Goal: Task Accomplishment & Management: Use online tool/utility

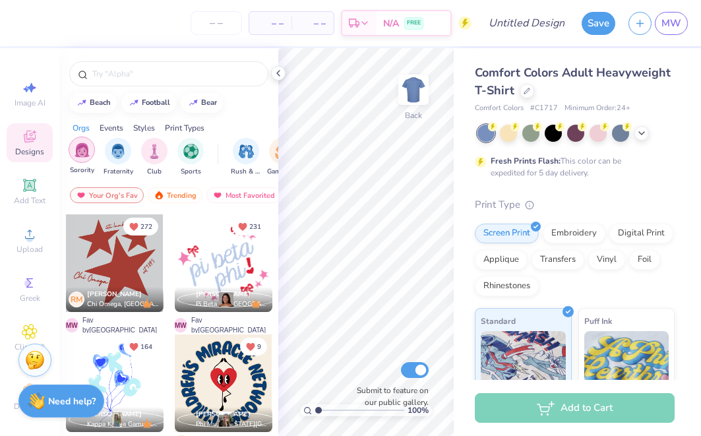
click at [85, 154] on img "filter for Sorority" at bounding box center [82, 150] width 15 height 15
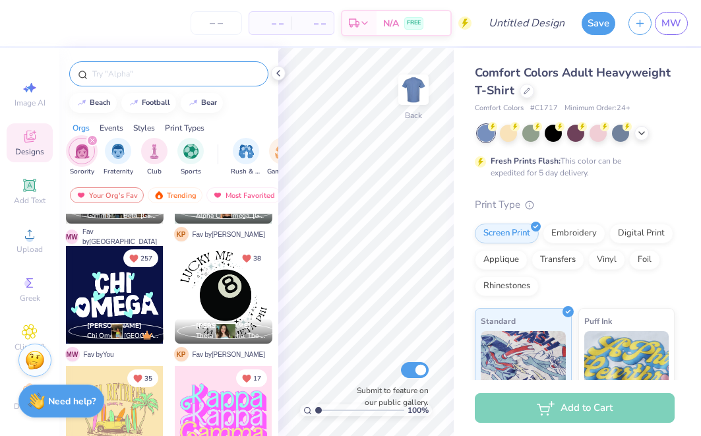
click at [170, 76] on input "text" at bounding box center [175, 73] width 169 height 13
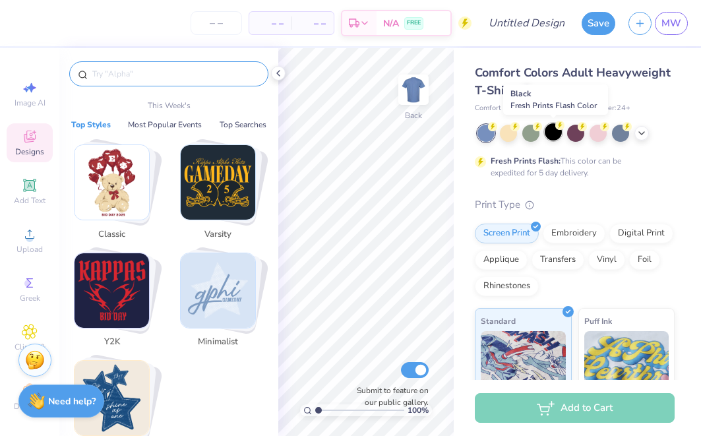
click at [498, 127] on circle at bounding box center [492, 126] width 9 height 9
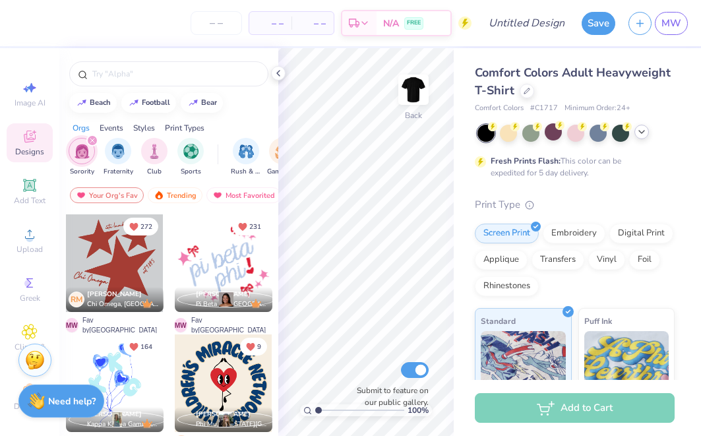
click at [641, 134] on icon at bounding box center [642, 132] width 11 height 11
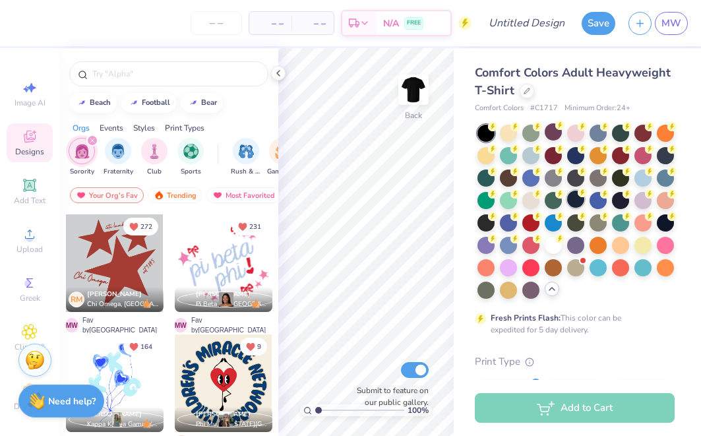
click at [575, 200] on div at bounding box center [575, 199] width 17 height 17
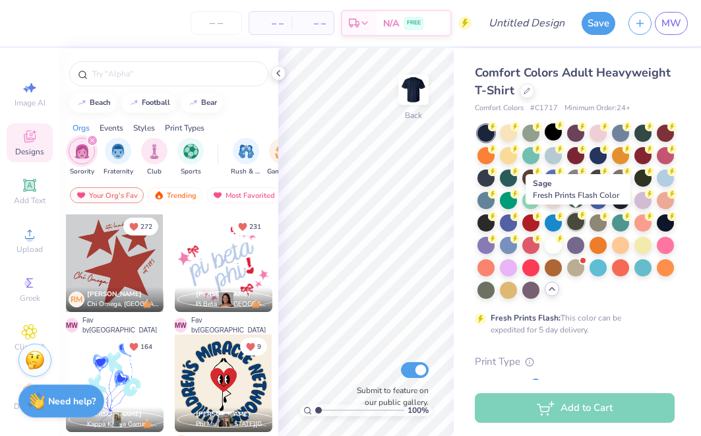
click at [575, 224] on div at bounding box center [575, 221] width 17 height 17
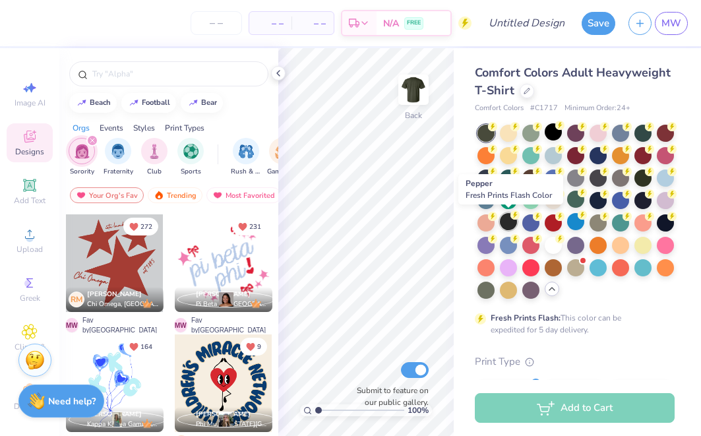
click at [508, 220] on div at bounding box center [508, 221] width 17 height 17
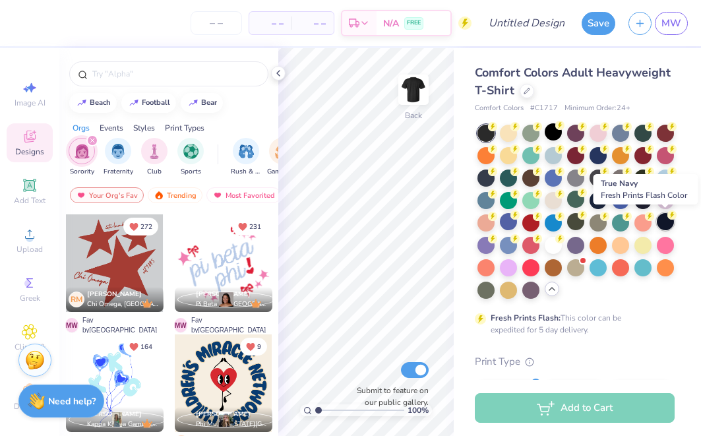
click at [665, 221] on div at bounding box center [665, 221] width 17 height 17
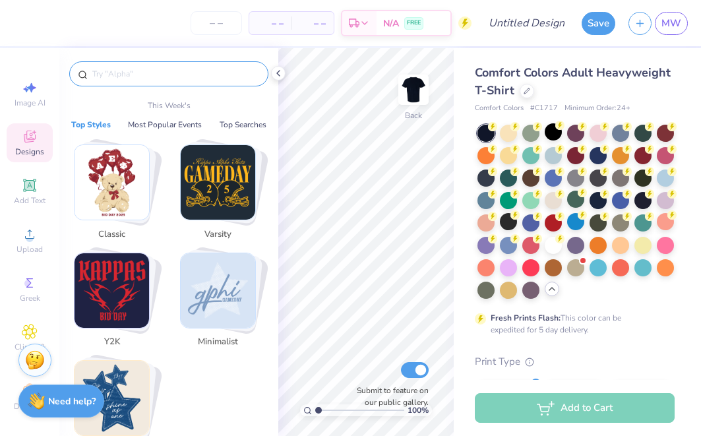
click at [193, 74] on input "text" at bounding box center [175, 73] width 169 height 13
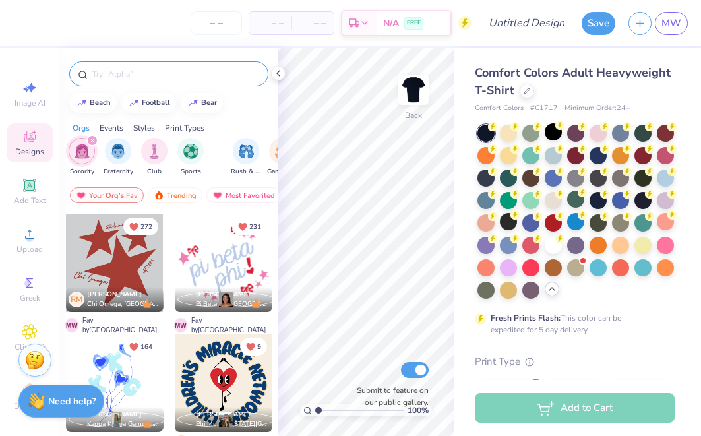
click at [202, 86] on div at bounding box center [168, 73] width 199 height 25
click at [202, 69] on input "text" at bounding box center [175, 73] width 169 height 13
type input "delta zeta"
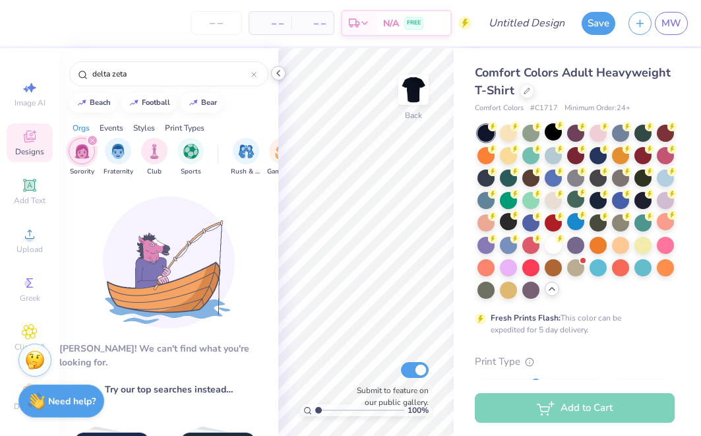
click at [276, 69] on icon at bounding box center [278, 73] width 11 height 11
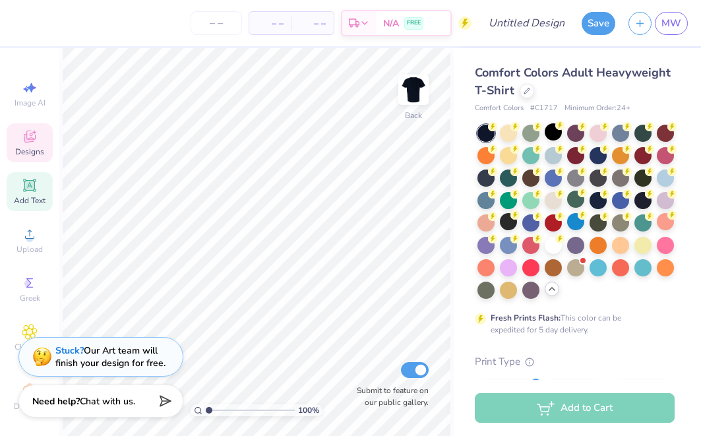
click at [32, 185] on icon at bounding box center [29, 185] width 10 height 10
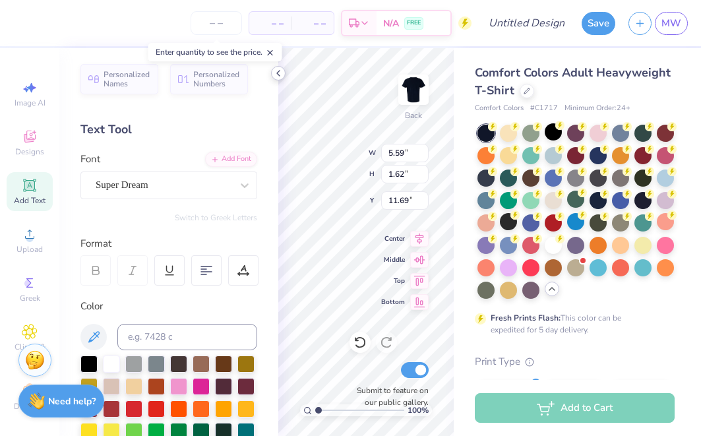
click at [275, 77] on icon at bounding box center [278, 73] width 11 height 11
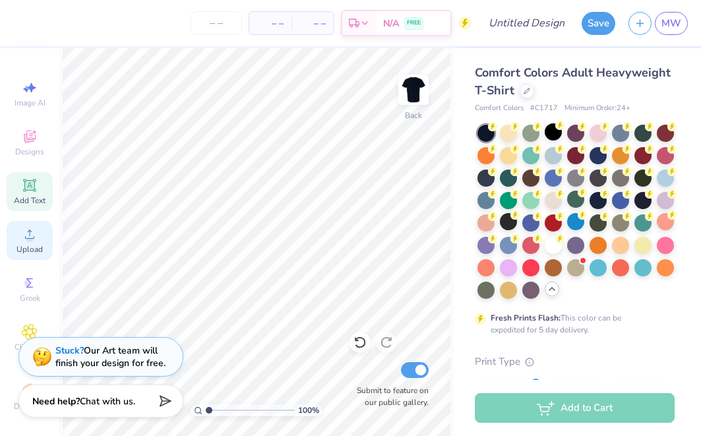
click at [18, 235] on div "Upload" at bounding box center [30, 240] width 46 height 39
click at [24, 181] on icon at bounding box center [29, 185] width 13 height 13
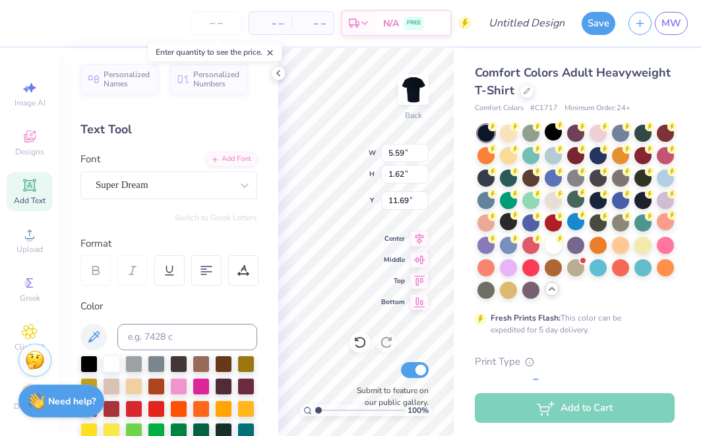
type textarea "72"
click at [206, 183] on div "Super Dream" at bounding box center [163, 185] width 139 height 20
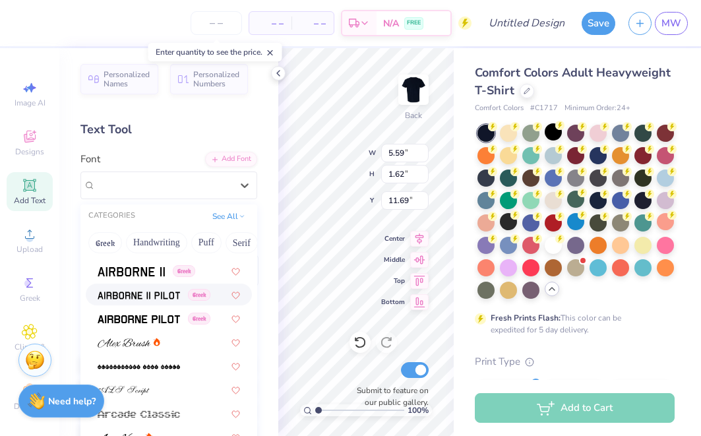
scroll to position [256, 0]
click at [160, 312] on div "Greek" at bounding box center [169, 318] width 166 height 22
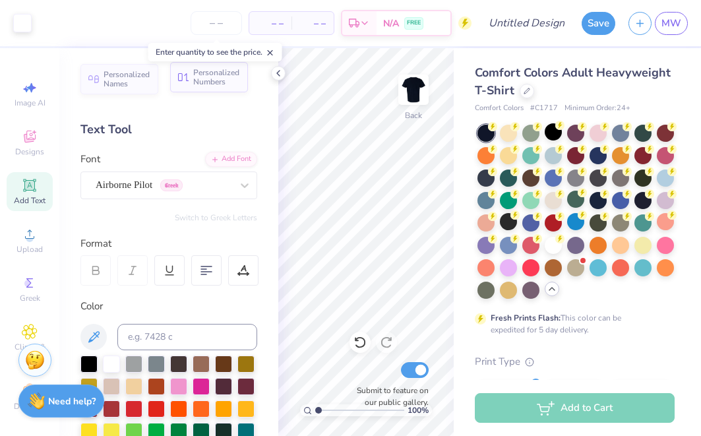
click at [228, 81] on span "Personalized Numbers" at bounding box center [216, 77] width 47 height 18
click at [231, 77] on span "Personalized Numbers" at bounding box center [216, 77] width 47 height 18
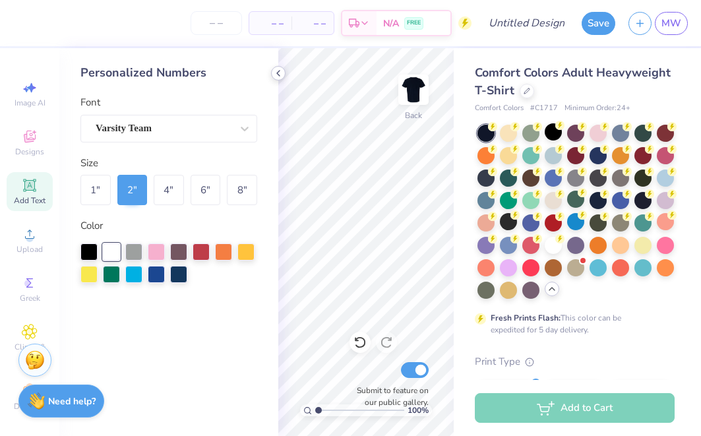
click at [278, 75] on icon at bounding box center [278, 73] width 11 height 11
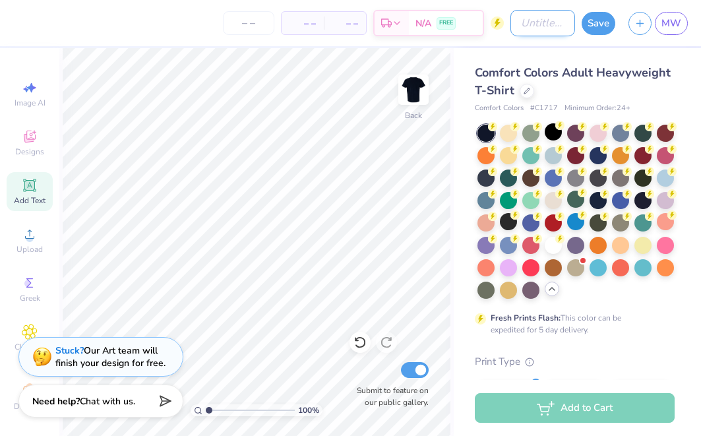
click at [525, 30] on input "Design Title" at bounding box center [543, 23] width 65 height 26
type input "Delta Zeta T-shirt"
drag, startPoint x: 510, startPoint y: 59, endPoint x: 453, endPoint y: 100, distance: 70.0
click at [453, 100] on div "100 % Back Submit to feature on our public gallery." at bounding box center [256, 242] width 395 height 388
click at [548, 32] on input "Delta Zeta T-shirt" at bounding box center [543, 23] width 65 height 26
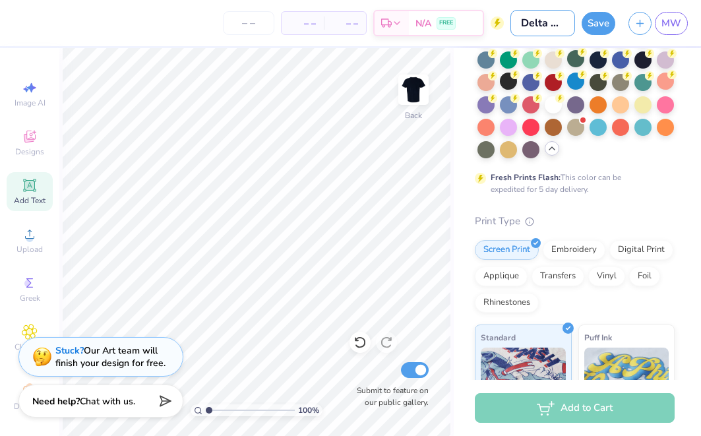
scroll to position [139, 0]
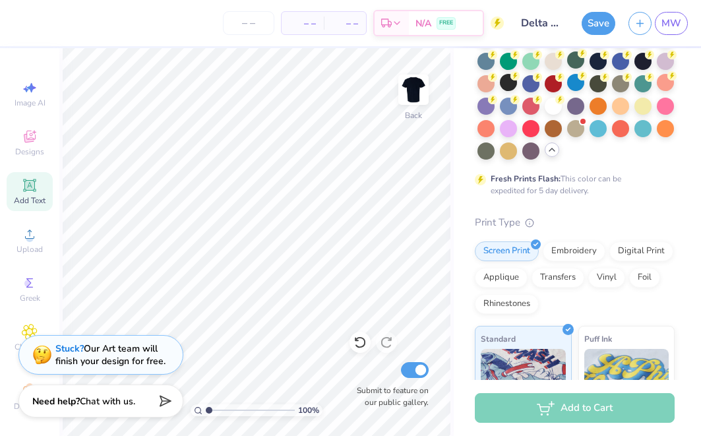
click at [99, 353] on div "Stuck? Our Art team will finish your design for free." at bounding box center [110, 354] width 110 height 25
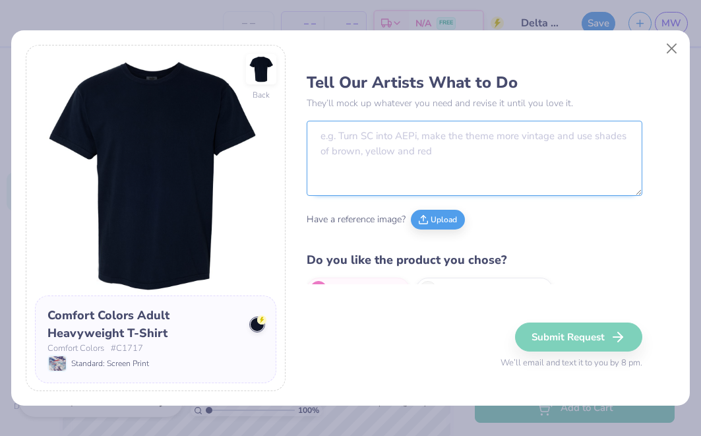
click at [381, 150] on textarea at bounding box center [474, 158] width 335 height 75
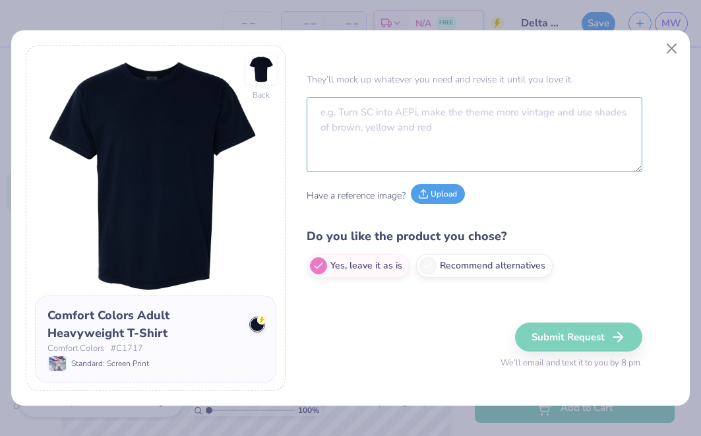
scroll to position [23, 0]
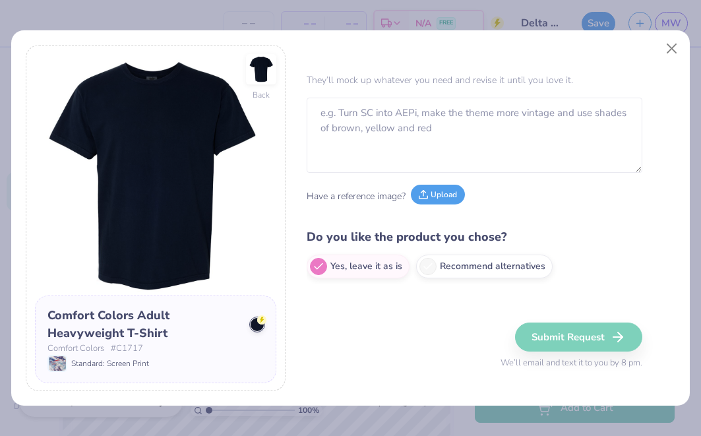
click at [437, 194] on button "Upload" at bounding box center [438, 195] width 54 height 20
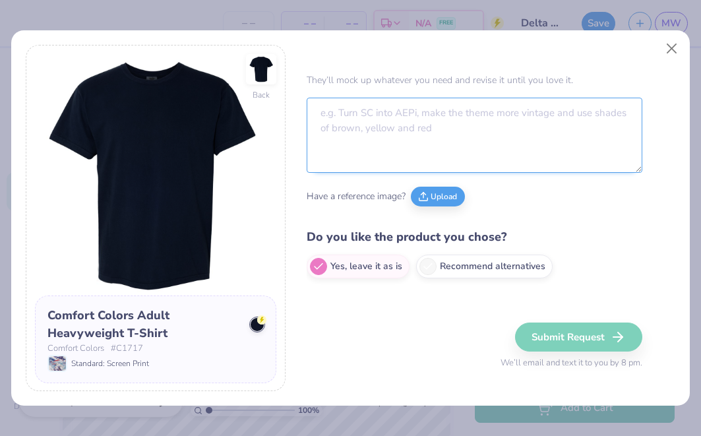
click at [389, 143] on textarea at bounding box center [474, 135] width 335 height 75
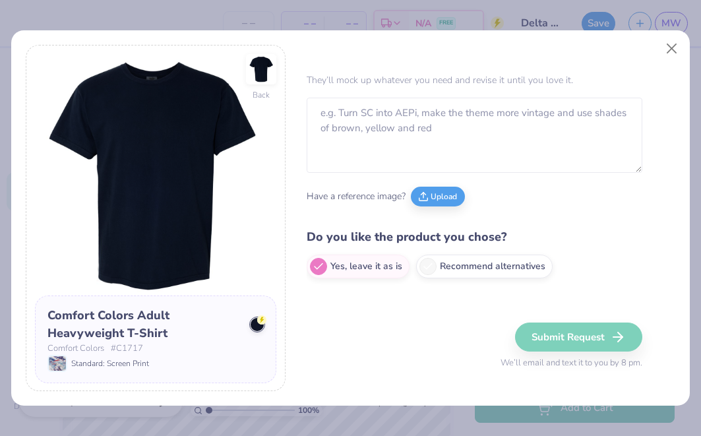
click at [444, 210] on div "Have a reference image? Upload" at bounding box center [474, 196] width 335 height 36
click at [442, 202] on button "Upload" at bounding box center [438, 195] width 54 height 20
click at [453, 207] on div "Have a reference image? Upload" at bounding box center [474, 196] width 335 height 36
click at [450, 196] on button "Upload" at bounding box center [438, 195] width 54 height 20
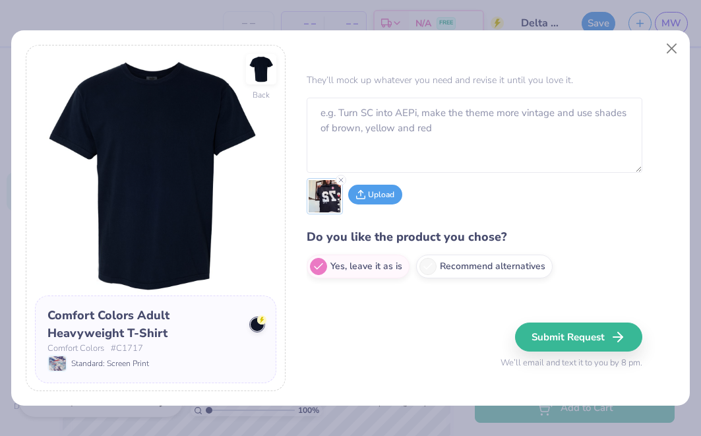
click at [389, 199] on button "Upload" at bounding box center [375, 195] width 54 height 20
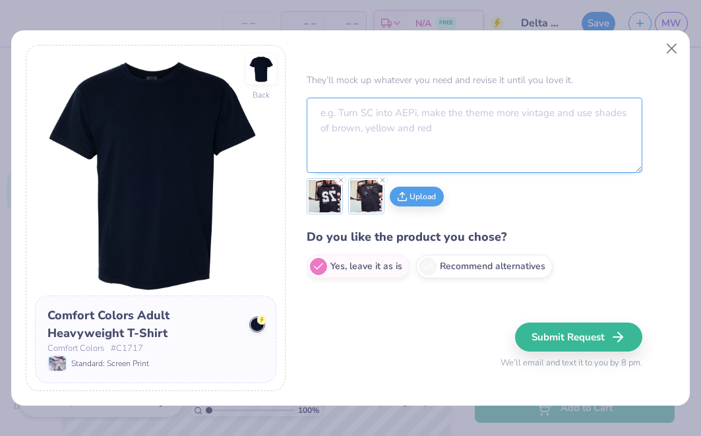
click at [433, 148] on textarea at bounding box center [474, 135] width 335 height 75
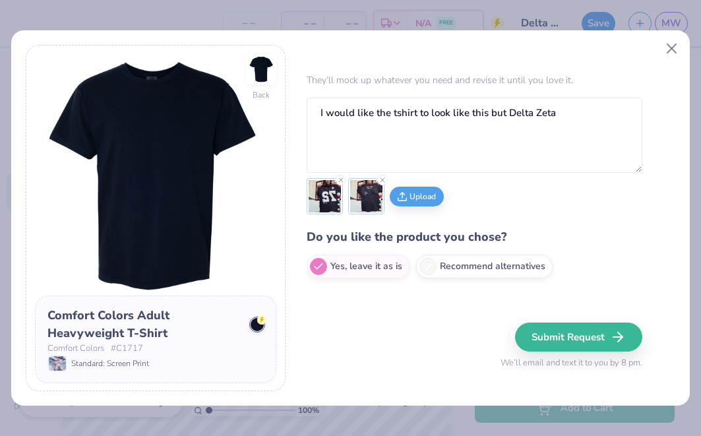
click at [366, 193] on img at bounding box center [366, 196] width 32 height 32
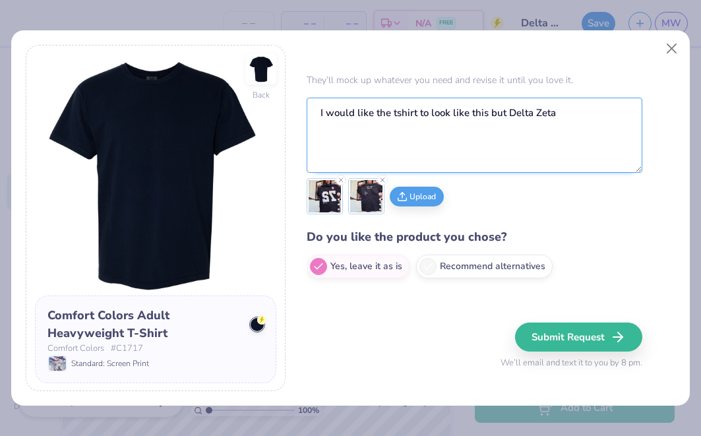
click at [559, 119] on textarea "I would like the tshirt to look like this but Delta Zeta" at bounding box center [474, 135] width 335 height 75
click at [507, 112] on textarea "I would like the tshirt to look like this but Delta Zeta" at bounding box center [474, 135] width 335 height 75
click at [587, 117] on textarea "I would like the tshirt to look like this but in Delta Zeta" at bounding box center [474, 135] width 335 height 75
type textarea "I would like the tshirt to look like this but in Delta Zeta, 1902"
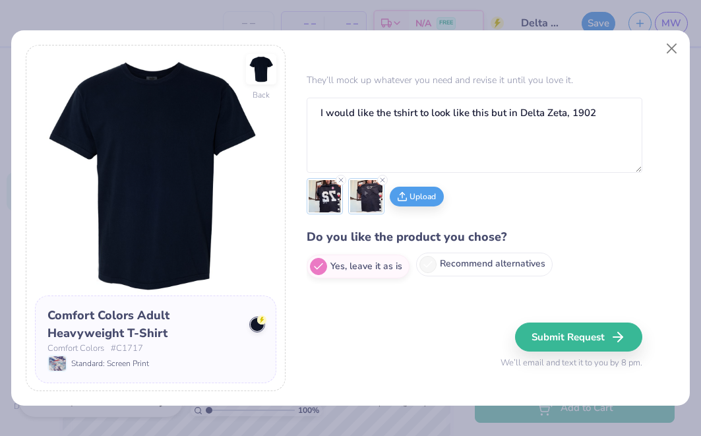
click at [534, 264] on label "Recommend alternatives" at bounding box center [484, 265] width 137 height 24
click at [315, 285] on input "Recommend alternatives" at bounding box center [311, 289] width 9 height 9
radio input "true"
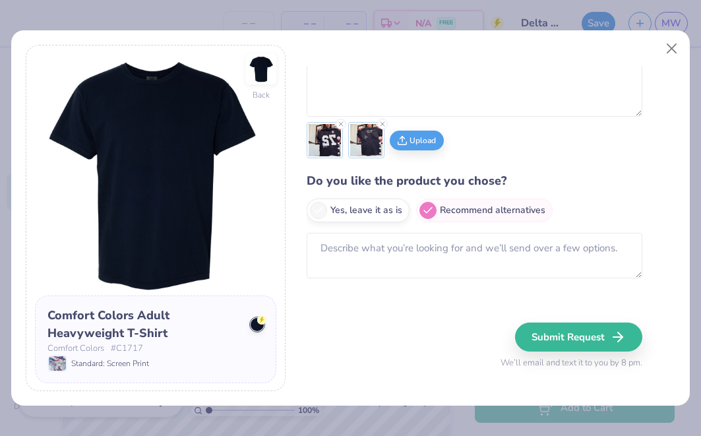
scroll to position [79, 0]
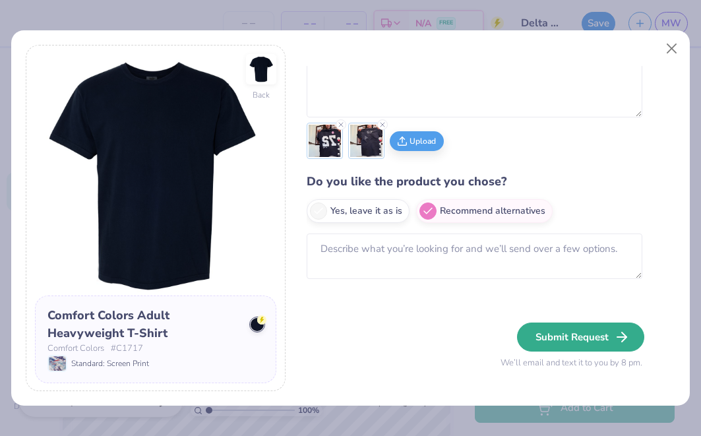
click at [579, 342] on button "Submit Request" at bounding box center [580, 337] width 127 height 29
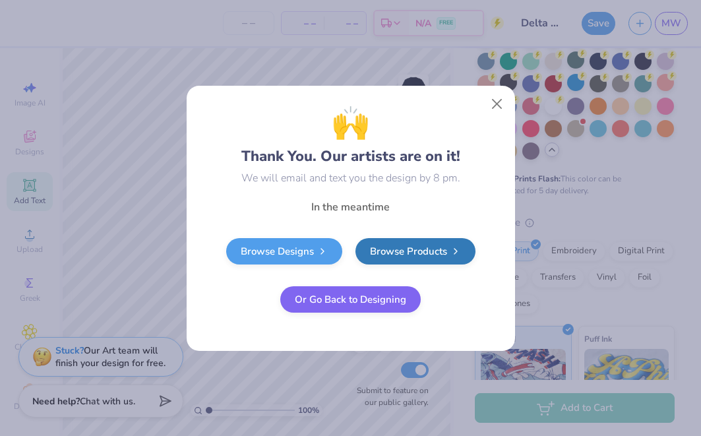
radio input "true"
click at [312, 251] on link "Browse Designs" at bounding box center [284, 249] width 116 height 26
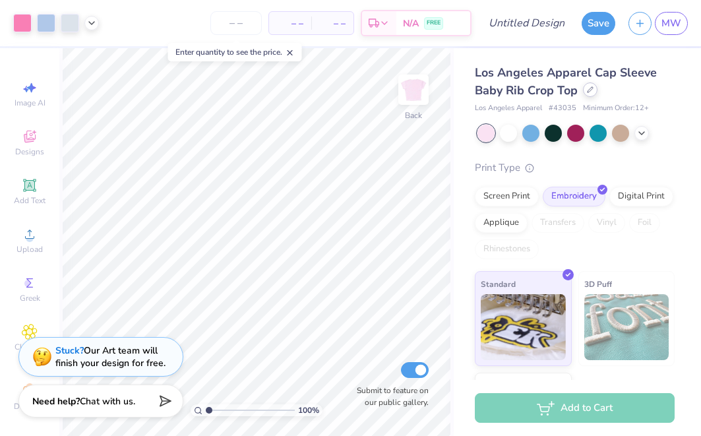
click at [584, 94] on div at bounding box center [590, 89] width 15 height 15
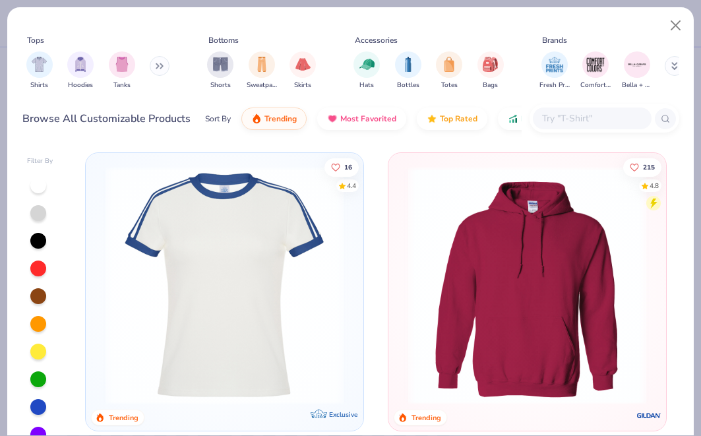
click at [584, 94] on div "Tops Shirts Hoodies Tanks Bottoms Shorts Sweatpants Skirts Accessories Hats Bot…" at bounding box center [350, 65] width 657 height 71
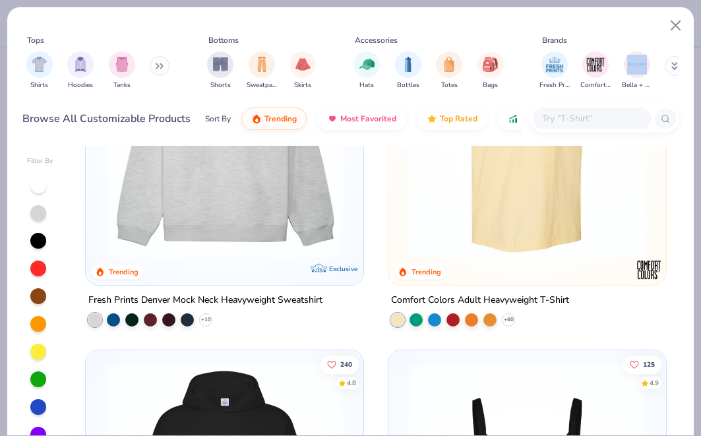
scroll to position [454, 0]
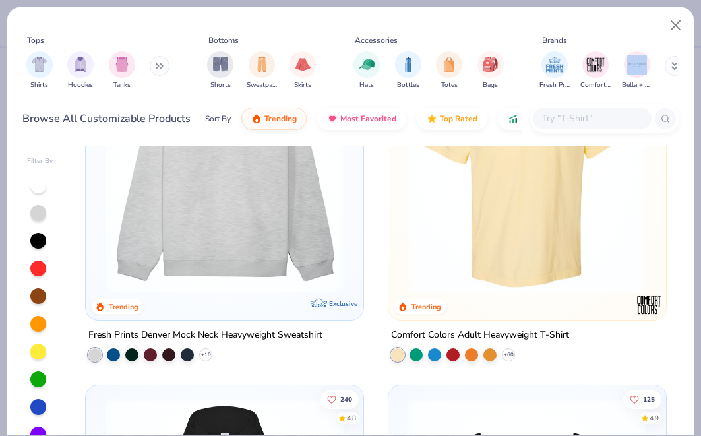
click at [280, 218] on img at bounding box center [224, 174] width 251 height 238
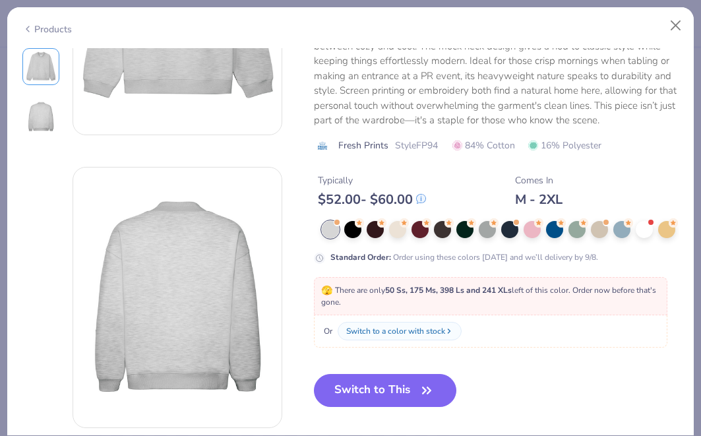
scroll to position [178, 0]
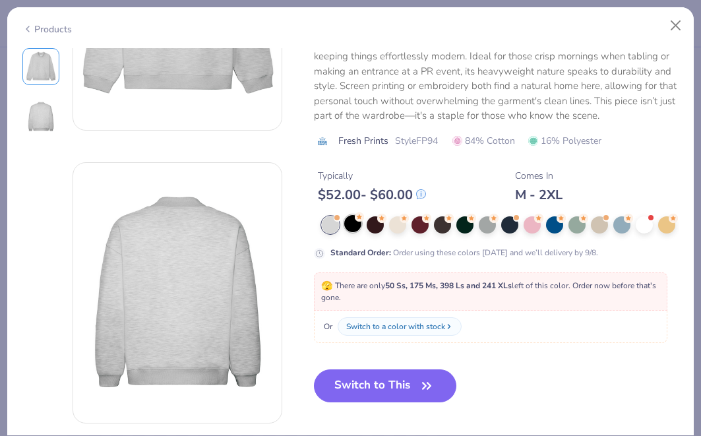
click at [354, 225] on div at bounding box center [352, 223] width 17 height 17
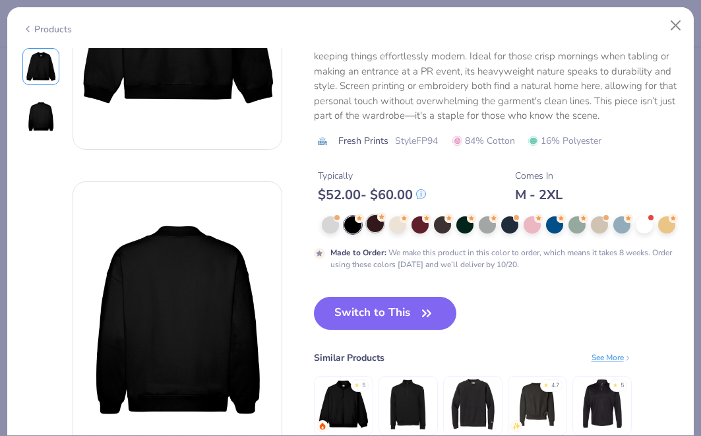
click at [369, 226] on div at bounding box center [375, 223] width 17 height 17
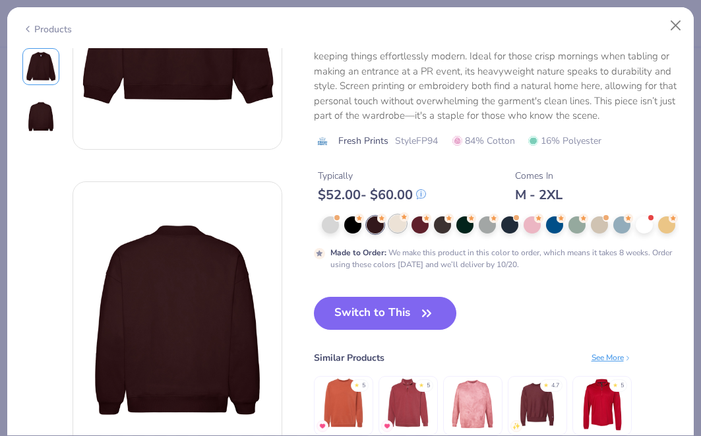
click at [396, 226] on div at bounding box center [397, 223] width 17 height 17
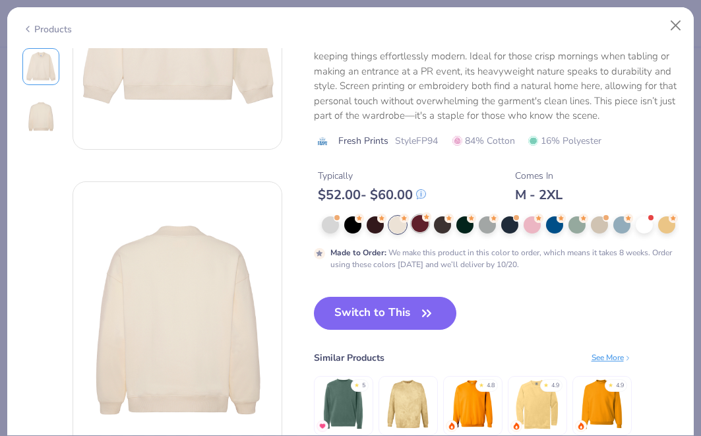
click at [418, 226] on div at bounding box center [420, 223] width 17 height 17
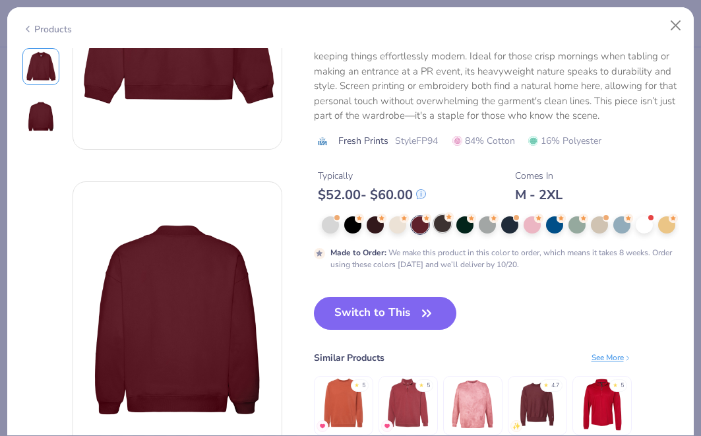
click at [448, 222] on div at bounding box center [442, 223] width 17 height 17
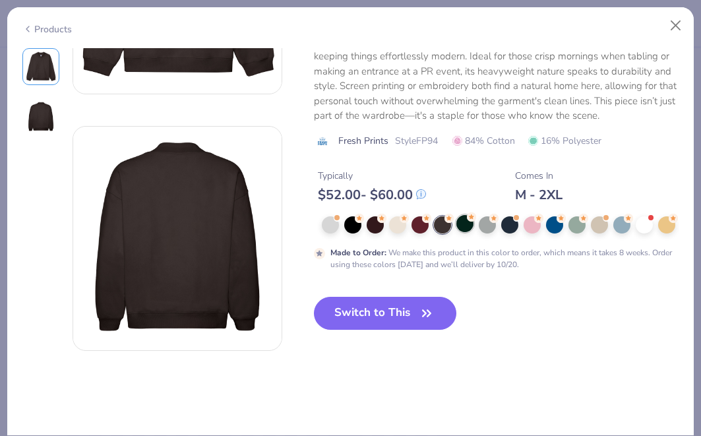
click at [467, 222] on div at bounding box center [465, 223] width 17 height 17
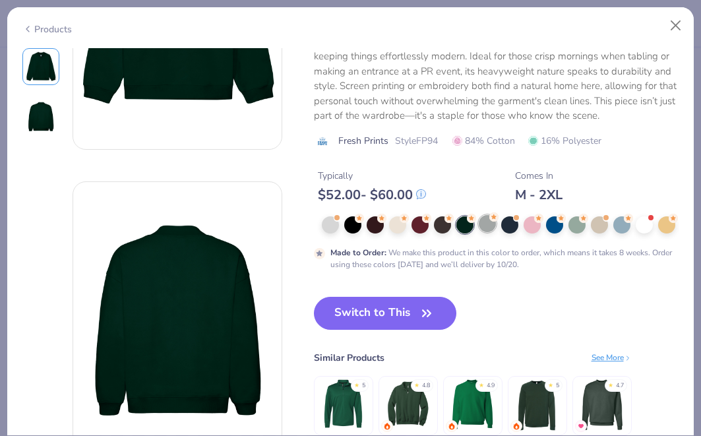
click at [487, 222] on div at bounding box center [487, 223] width 17 height 17
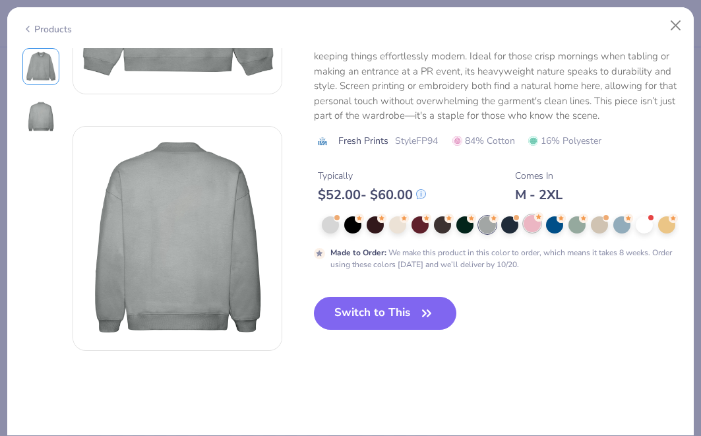
click at [536, 228] on div at bounding box center [532, 223] width 17 height 17
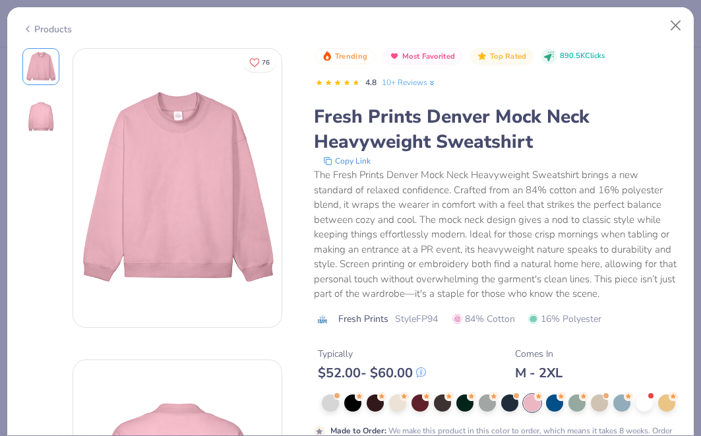
click at [25, 24] on icon at bounding box center [27, 29] width 11 height 16
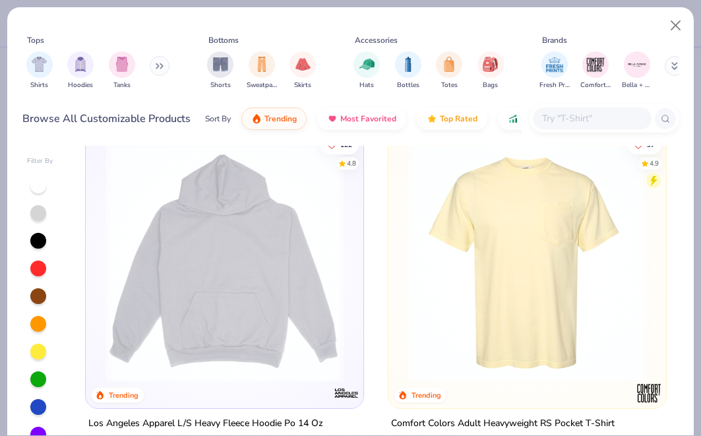
scroll to position [3826, 0]
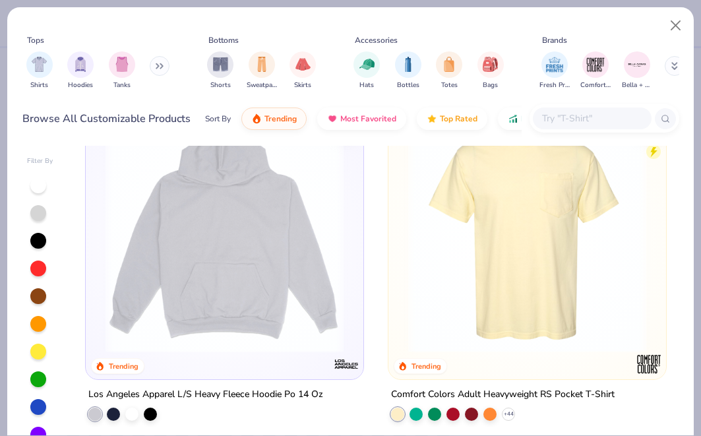
click at [203, 236] on img at bounding box center [224, 234] width 251 height 238
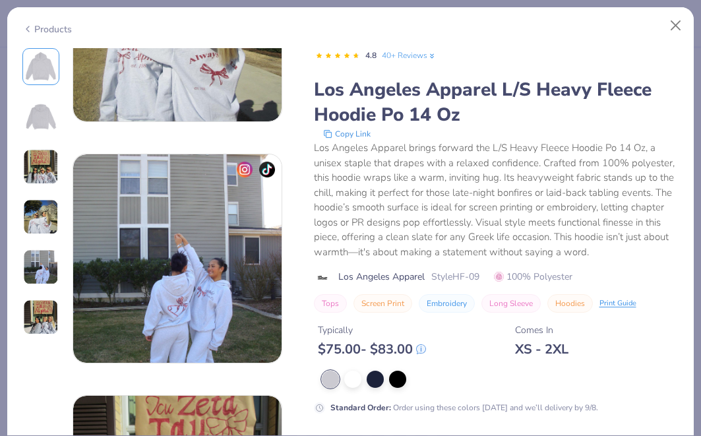
scroll to position [872, 0]
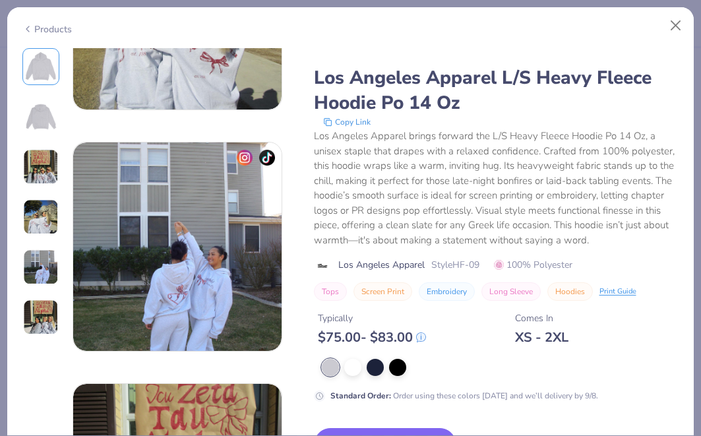
click at [40, 22] on div "Products" at bounding box center [46, 29] width 49 height 14
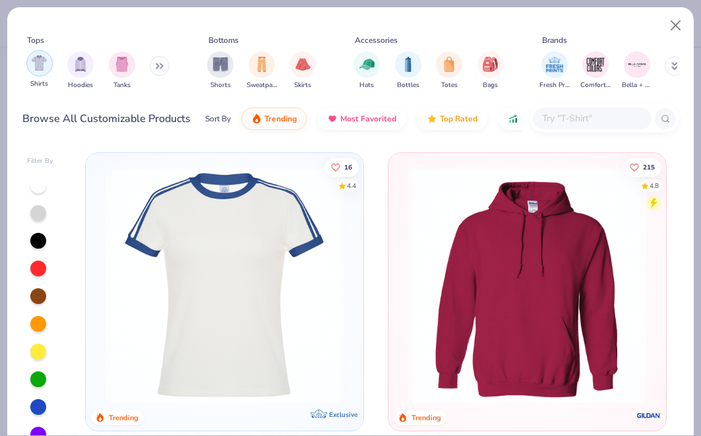
click at [45, 65] on img "filter for Shirts" at bounding box center [39, 62] width 15 height 15
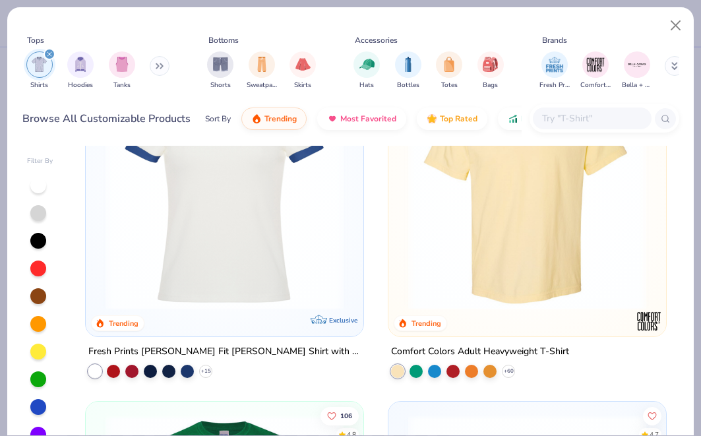
scroll to position [96, 0]
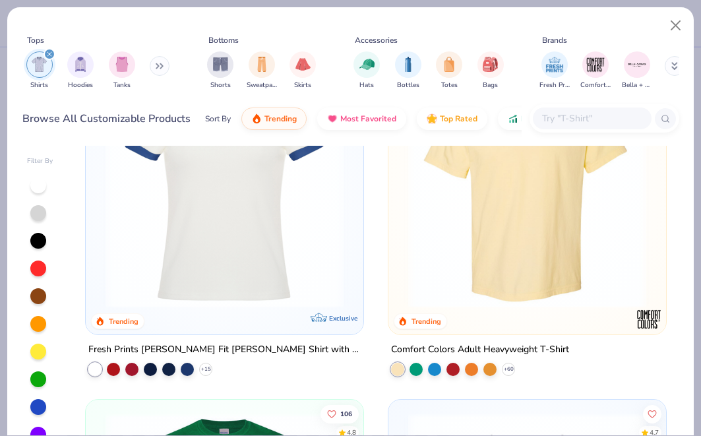
click at [484, 243] on img at bounding box center [527, 189] width 251 height 238
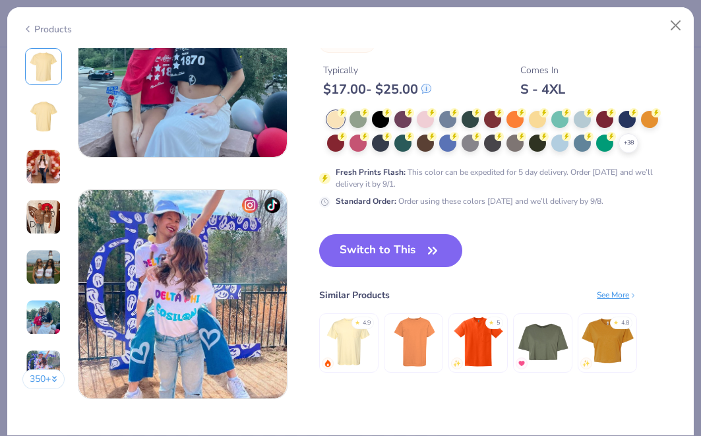
scroll to position [1311, 0]
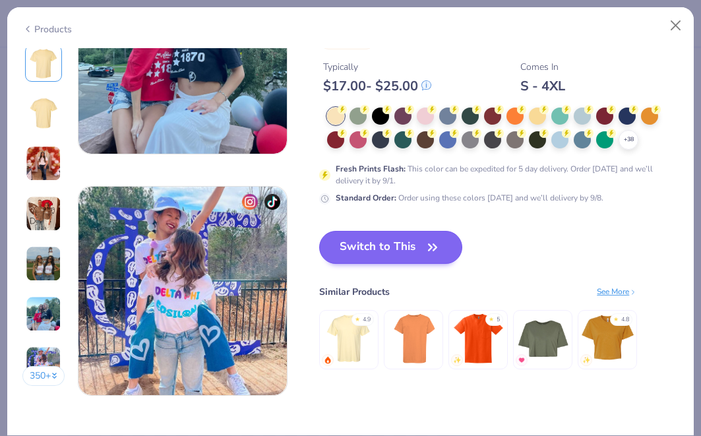
click at [418, 249] on button "Switch to This" at bounding box center [390, 247] width 143 height 33
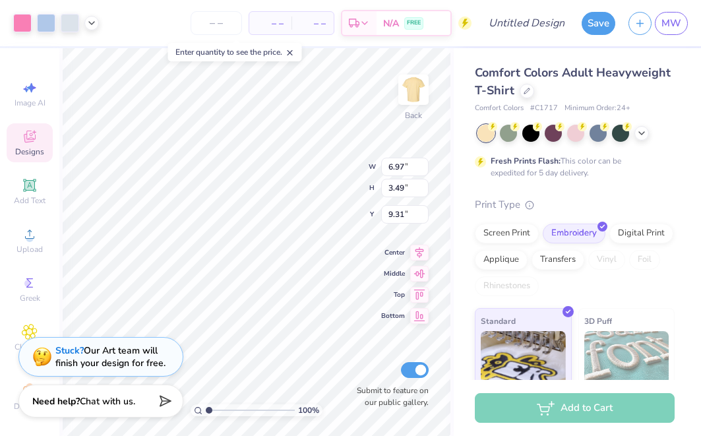
type input "3.98"
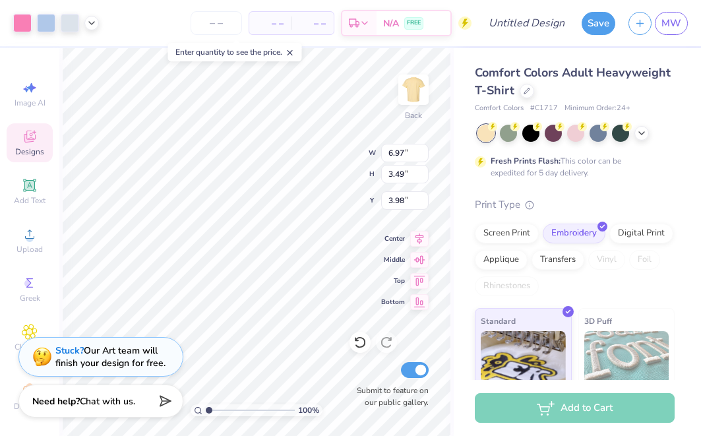
click at [40, 143] on div "Designs" at bounding box center [30, 142] width 46 height 39
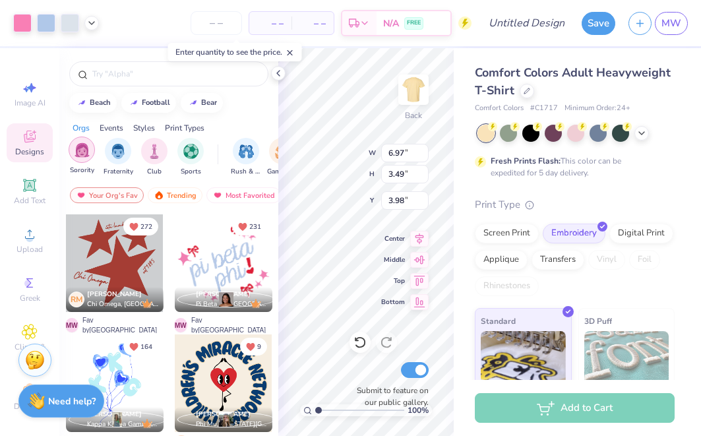
click at [87, 159] on div "filter for Sorority" at bounding box center [82, 150] width 26 height 26
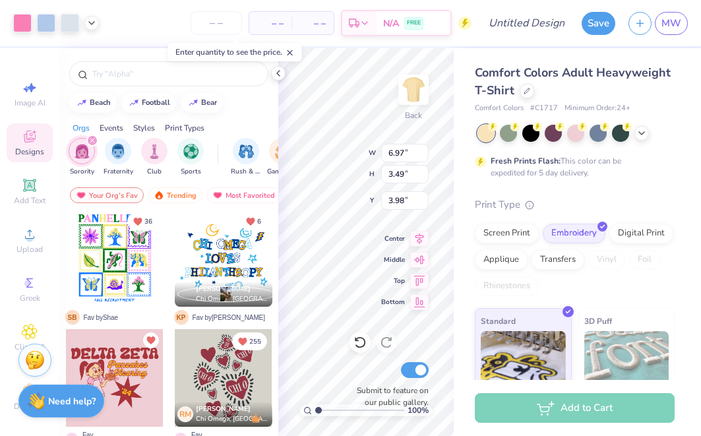
scroll to position [167, 0]
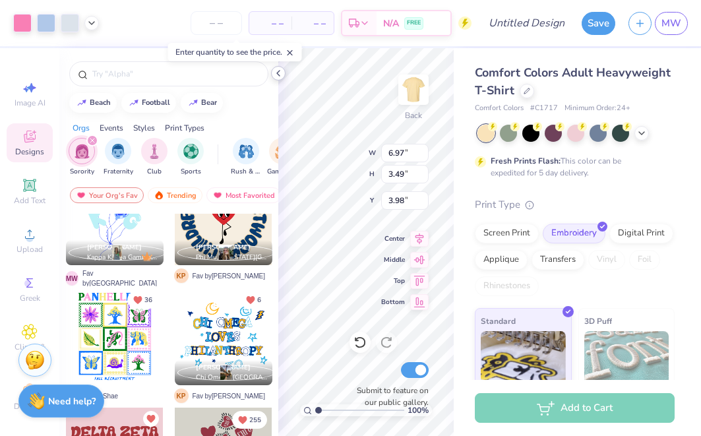
click at [278, 74] on icon at bounding box center [278, 73] width 11 height 11
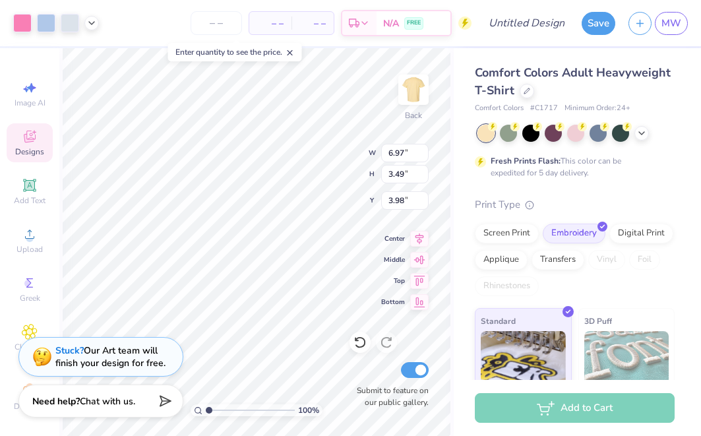
click at [37, 141] on icon at bounding box center [30, 137] width 16 height 16
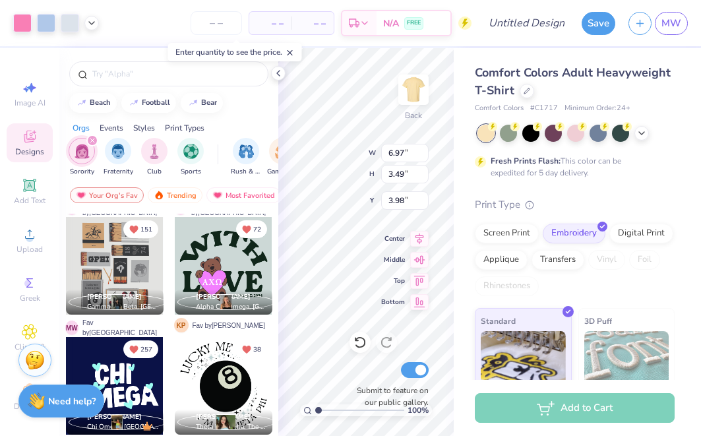
scroll to position [484, 0]
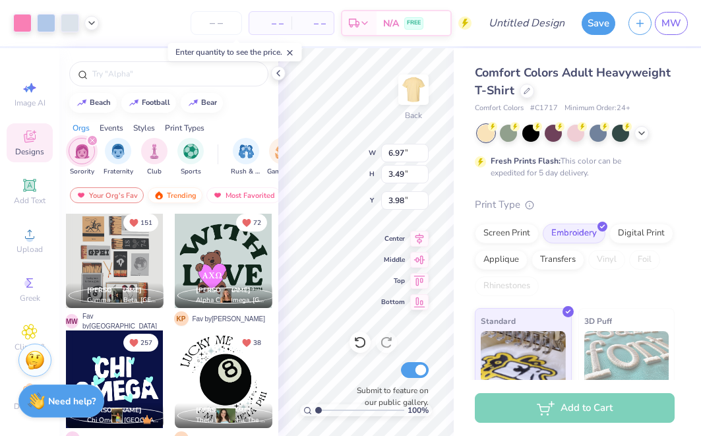
click at [181, 187] on div "Trending" at bounding box center [175, 195] width 55 height 16
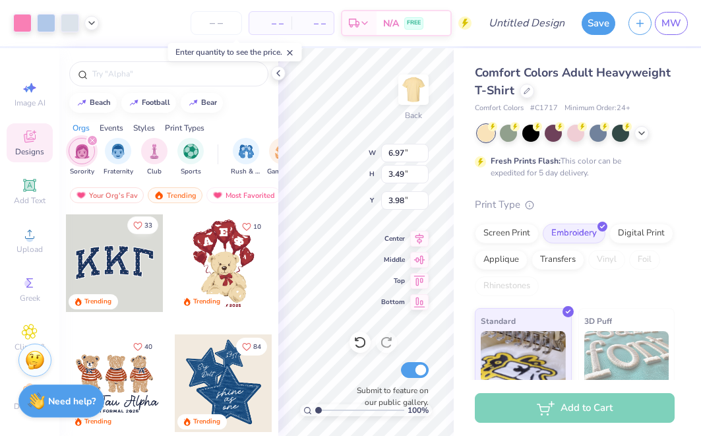
click at [139, 227] on icon "Like" at bounding box center [137, 225] width 9 height 9
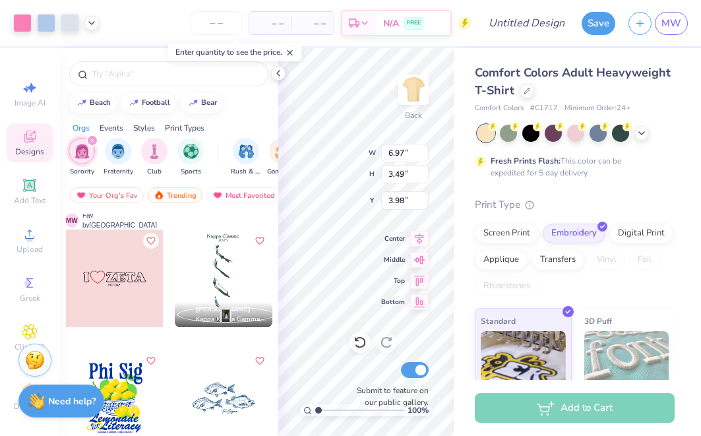
scroll to position [3608, 0]
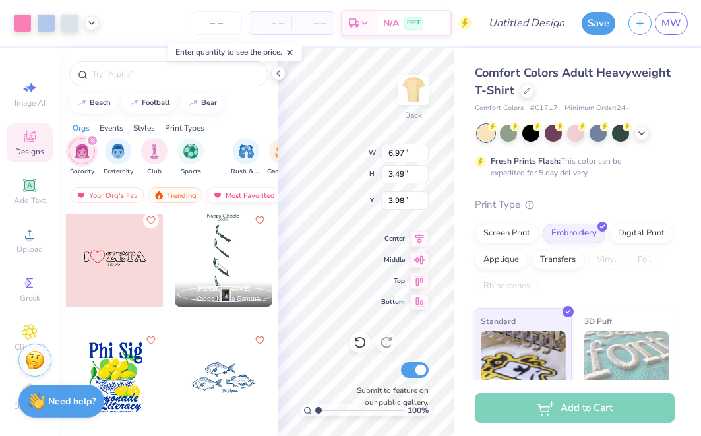
click at [249, 192] on div "Most Favorited" at bounding box center [244, 195] width 75 height 16
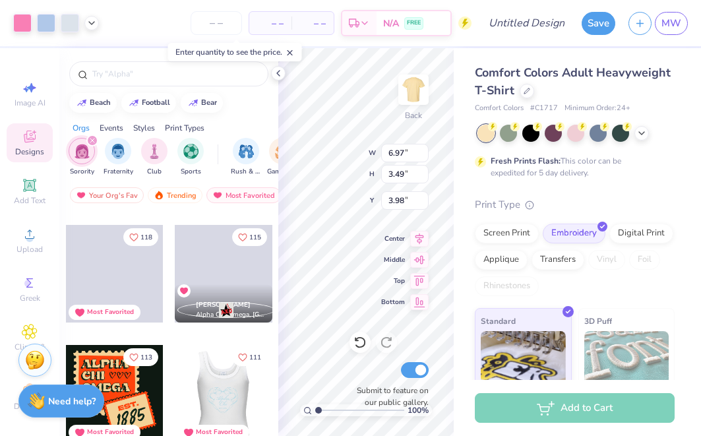
scroll to position [1099, 0]
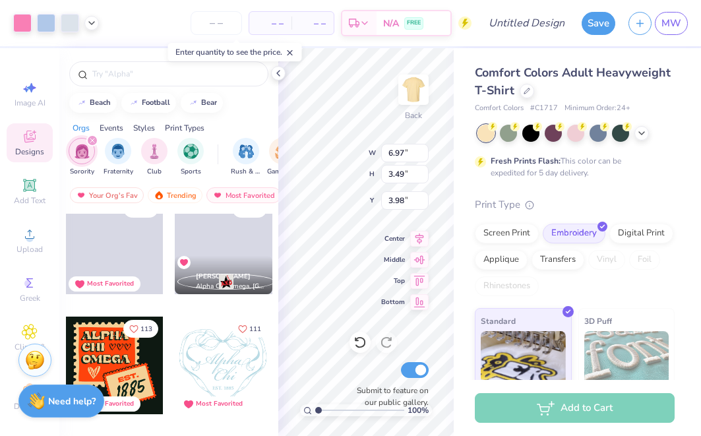
click at [129, 258] on span at bounding box center [115, 246] width 98 height 98
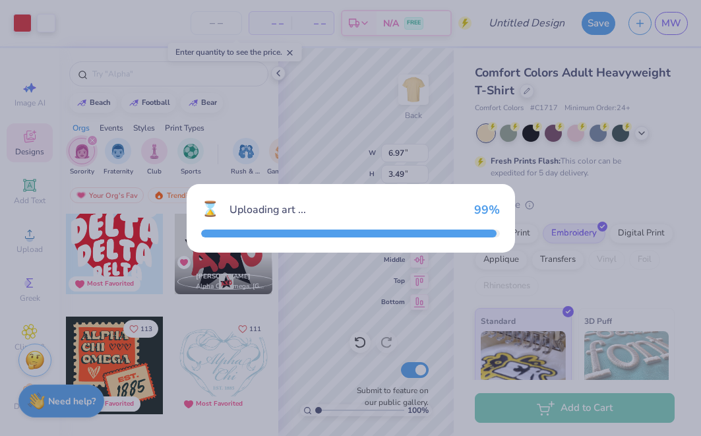
type input "9.42"
type input "8.22"
type input "3.00"
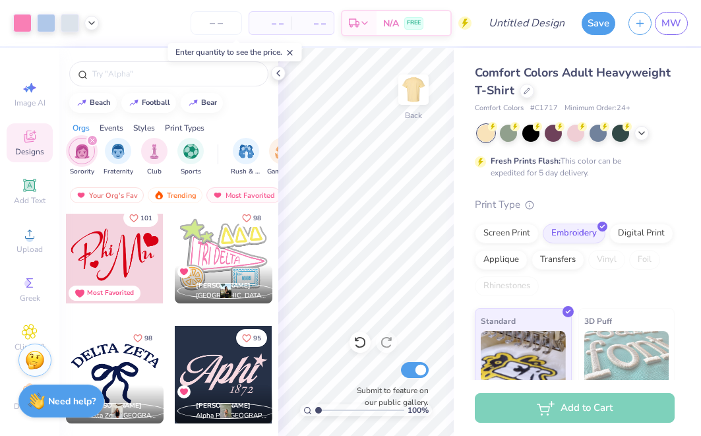
scroll to position [1558, 0]
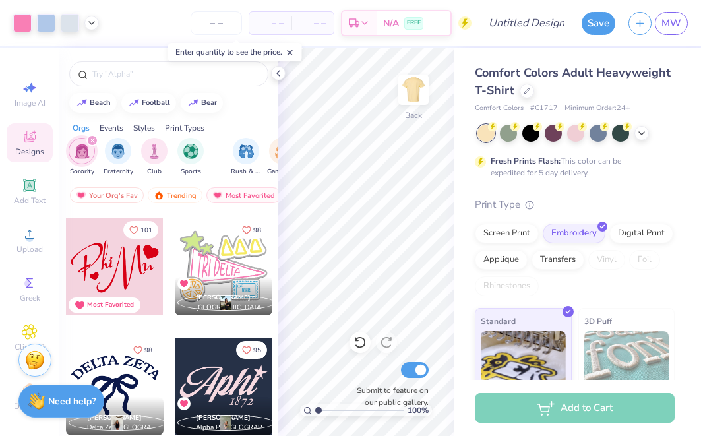
click at [203, 270] on div at bounding box center [224, 267] width 98 height 98
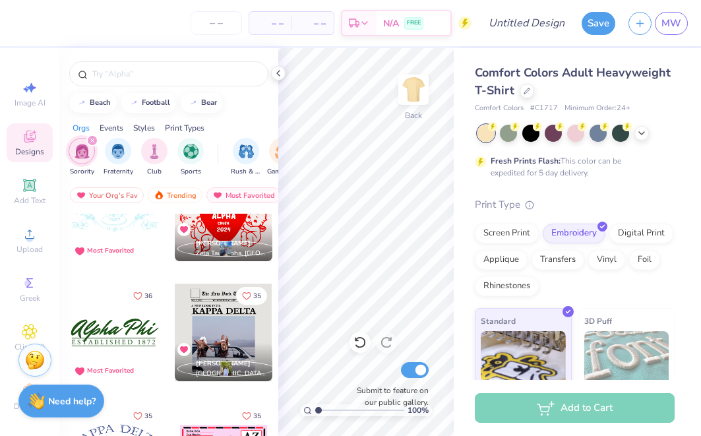
scroll to position [8733, 0]
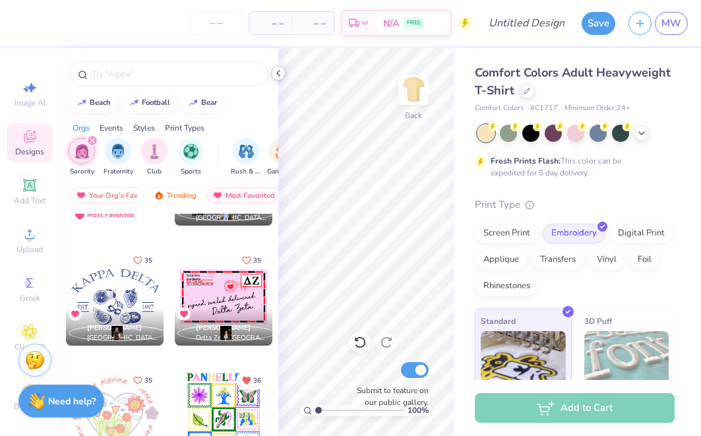
click at [275, 69] on icon at bounding box center [278, 73] width 11 height 11
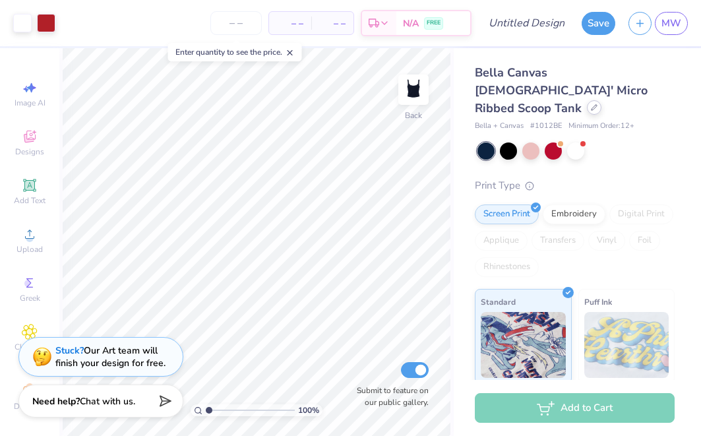
click at [587, 100] on div at bounding box center [594, 107] width 15 height 15
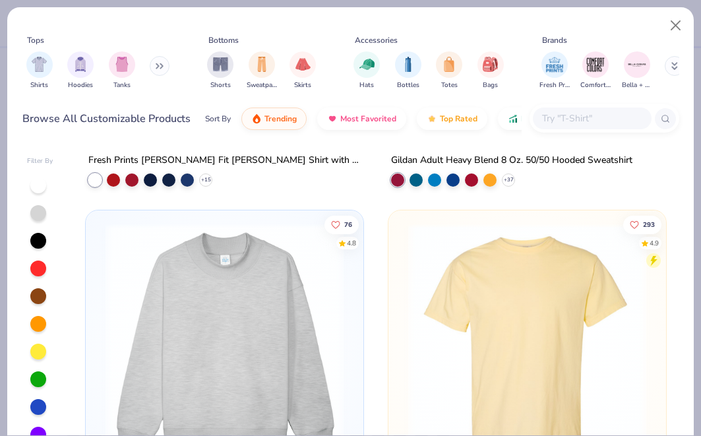
scroll to position [294, 0]
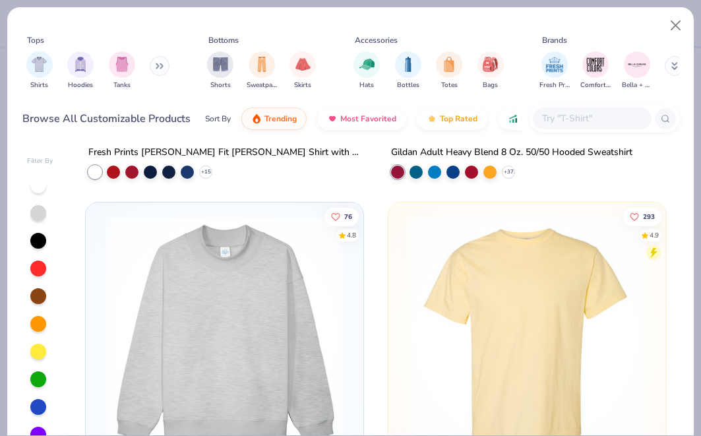
click at [498, 288] on img at bounding box center [527, 335] width 251 height 238
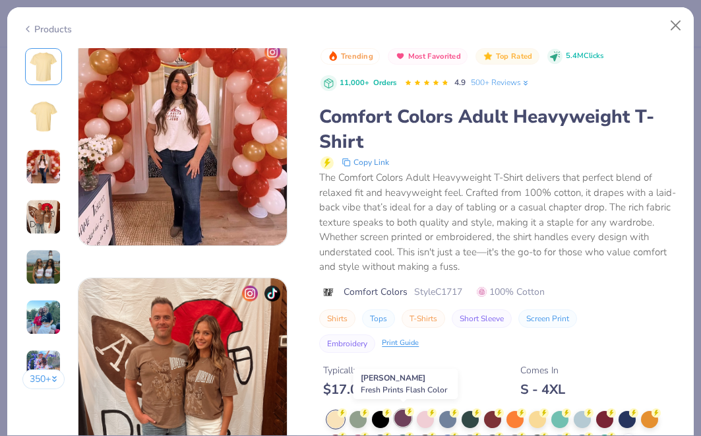
scroll to position [495, 0]
click at [556, 255] on div "The Comfort Colors Adult Heavyweight T-Shirt delivers that perfect blend of rel…" at bounding box center [499, 222] width 360 height 104
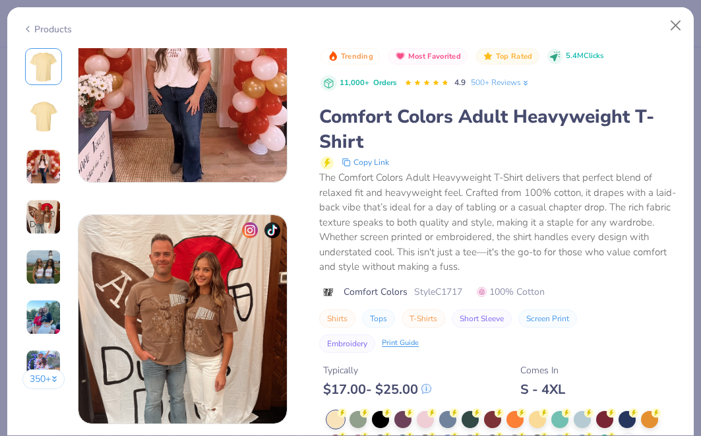
scroll to position [678, 0]
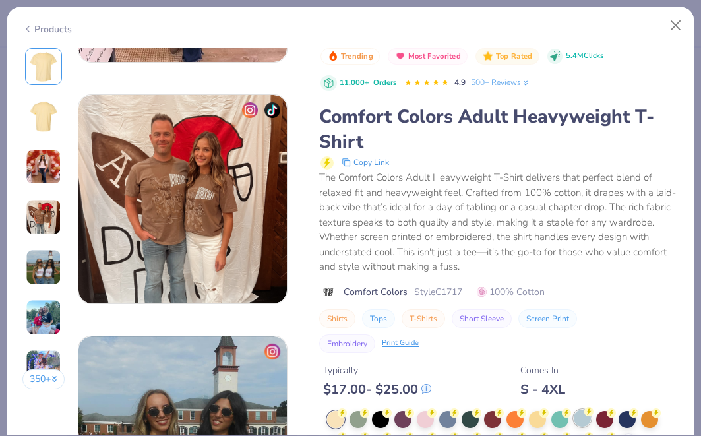
click at [573, 415] on div "+ 38" at bounding box center [503, 432] width 352 height 42
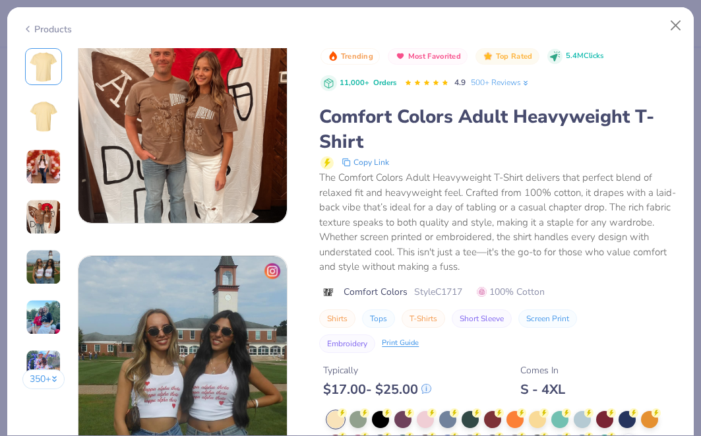
scroll to position [762, 0]
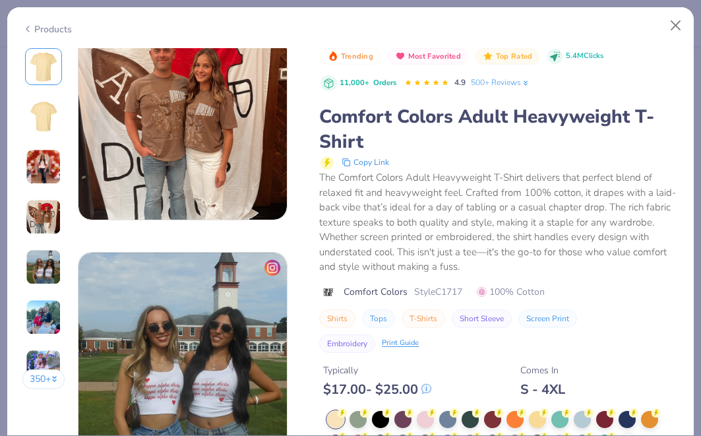
click at [28, 37] on div "Products" at bounding box center [350, 24] width 687 height 34
click at [31, 26] on icon at bounding box center [27, 29] width 11 height 16
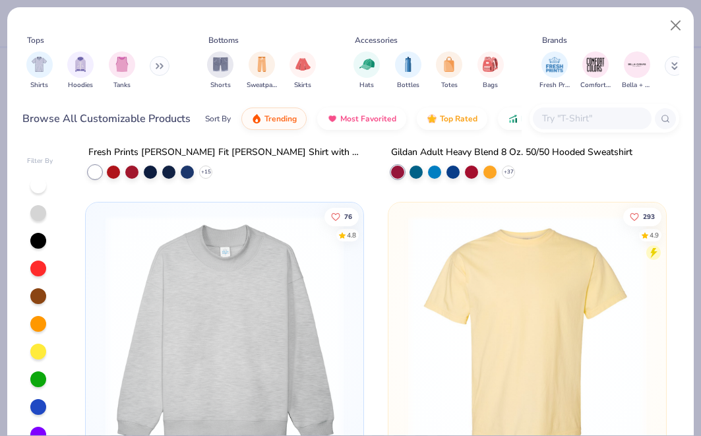
click at [573, 328] on img at bounding box center [527, 335] width 251 height 238
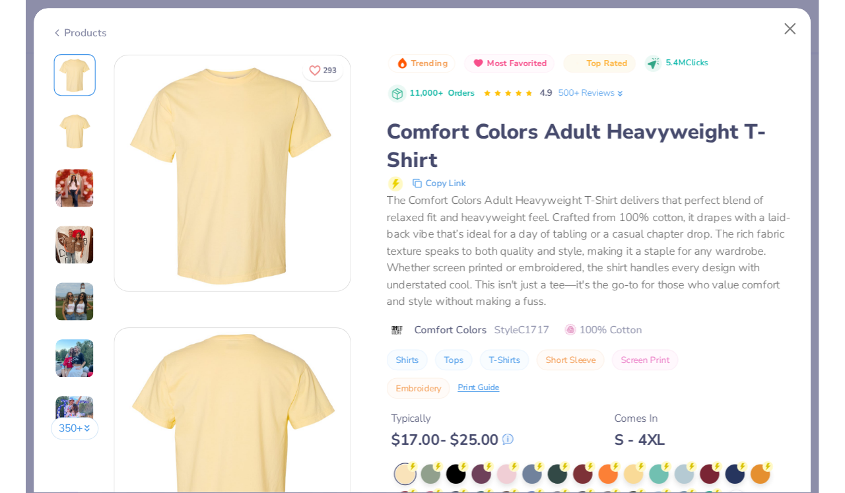
scroll to position [143, 0]
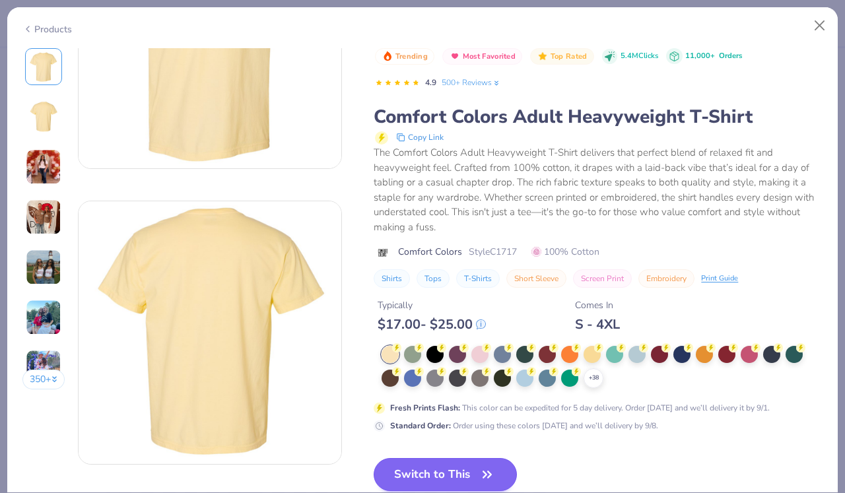
click at [478, 436] on button "Switch to This" at bounding box center [444, 474] width 143 height 33
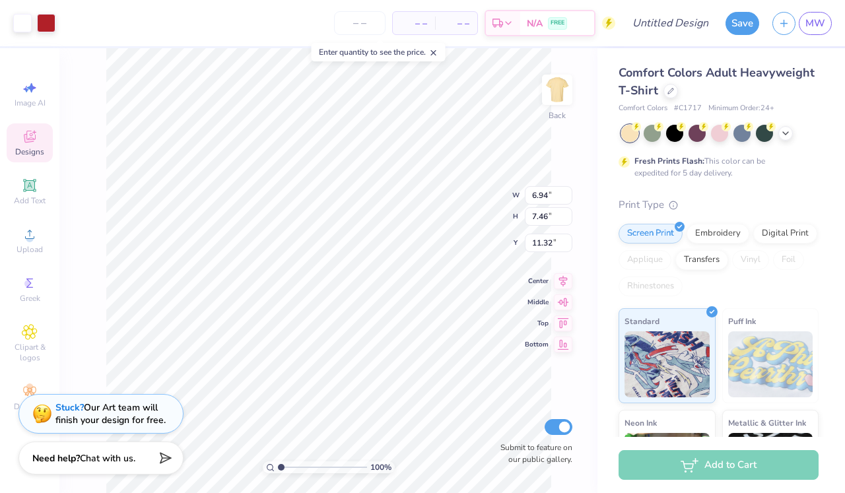
type input "3.00"
click at [567, 179] on input "6.95" at bounding box center [549, 181] width 48 height 18
click at [567, 179] on input "6.96" at bounding box center [549, 181] width 48 height 18
click at [567, 179] on input "6.97" at bounding box center [549, 181] width 48 height 18
click at [567, 179] on input "6.98" at bounding box center [549, 181] width 48 height 18
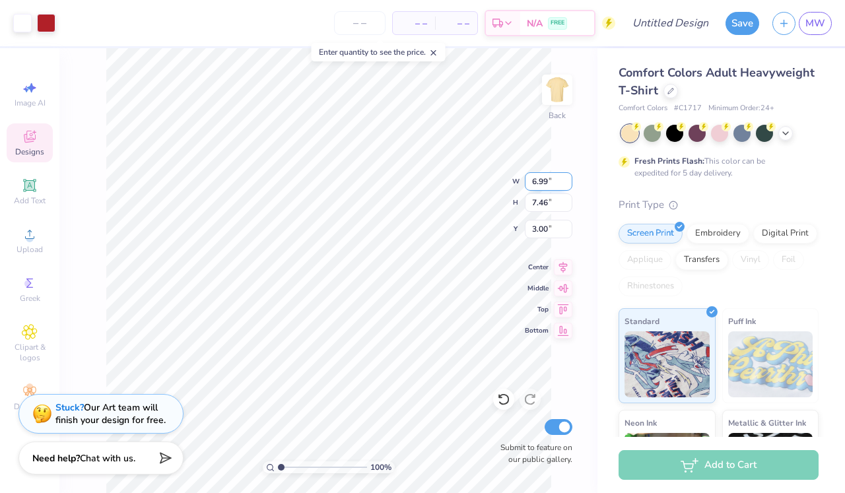
click at [567, 179] on input "6.99" at bounding box center [549, 181] width 48 height 18
click at [567, 179] on input "7" at bounding box center [549, 181] width 48 height 18
click at [567, 179] on input "7.01" at bounding box center [549, 181] width 48 height 18
click at [567, 179] on input "7.02" at bounding box center [549, 181] width 48 height 18
click at [567, 179] on input "7.03" at bounding box center [549, 181] width 48 height 18
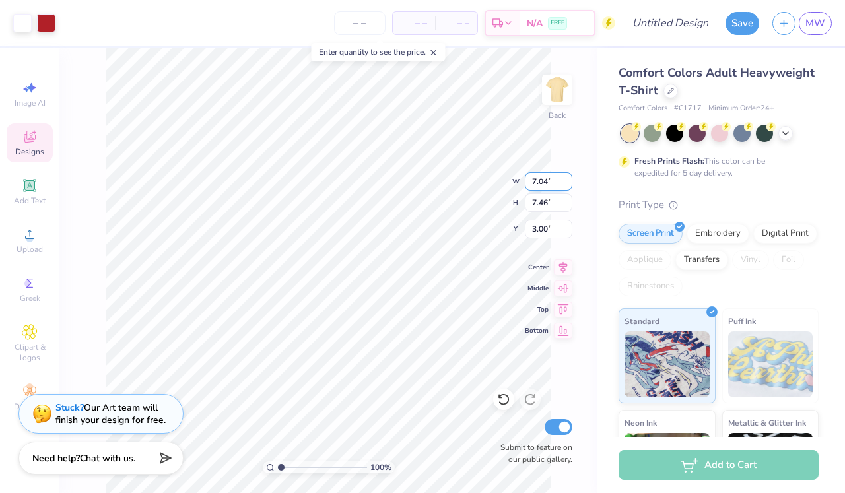
click at [567, 179] on input "7.04" at bounding box center [549, 181] width 48 height 18
click at [567, 179] on input "7.05" at bounding box center [549, 181] width 48 height 18
click at [567, 179] on input "7.06" at bounding box center [549, 181] width 48 height 18
click at [567, 179] on input "7.07" at bounding box center [549, 181] width 48 height 18
type input "7.08"
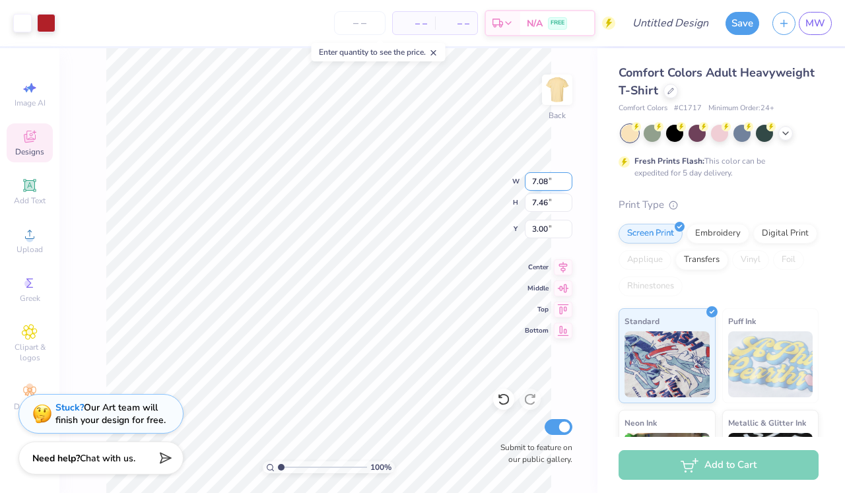
click at [567, 179] on input "7.08" at bounding box center [549, 181] width 48 height 18
type input "7.47"
type input "2.92"
click at [566, 201] on input "7.47" at bounding box center [549, 202] width 48 height 18
click at [566, 201] on input "7.48" at bounding box center [549, 202] width 48 height 18
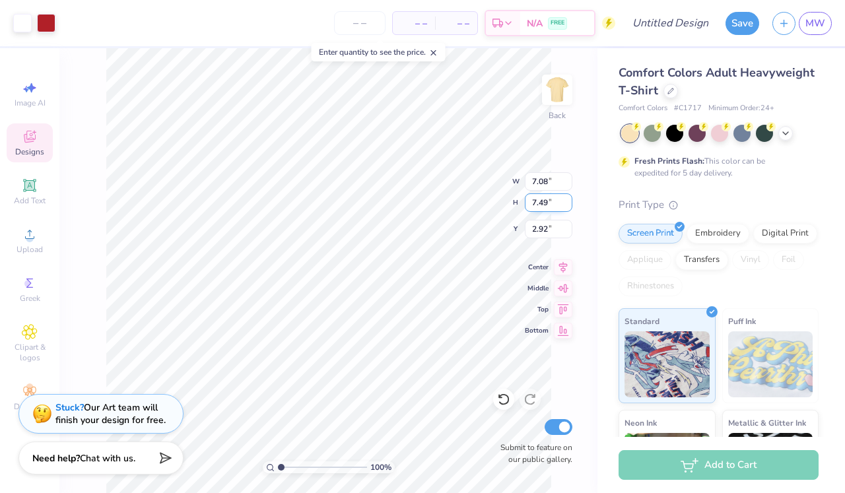
click at [566, 201] on input "7.49" at bounding box center [549, 202] width 48 height 18
click at [566, 201] on input "7.5" at bounding box center [549, 202] width 48 height 18
click at [566, 201] on input "7.51" at bounding box center [549, 202] width 48 height 18
click at [566, 201] on input "7.52" at bounding box center [549, 202] width 48 height 18
click at [566, 201] on input "7.53" at bounding box center [549, 202] width 48 height 18
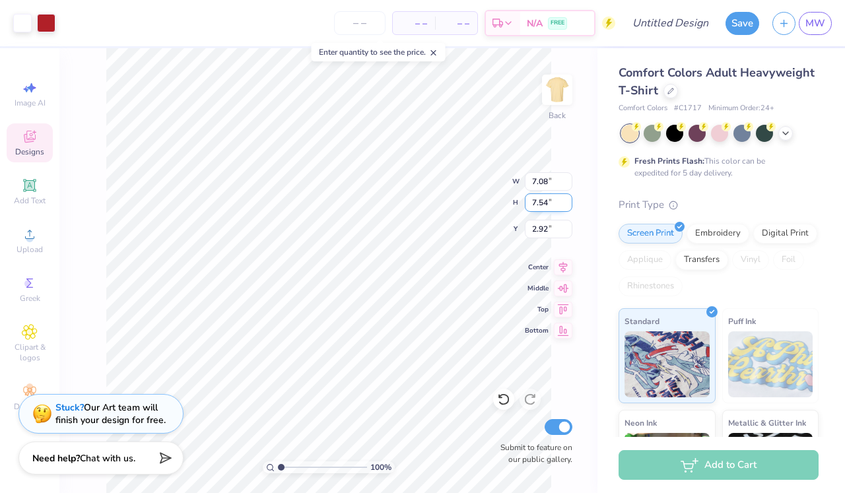
click at [566, 201] on input "7.54" at bounding box center [549, 202] width 48 height 18
click at [566, 201] on input "7.56" at bounding box center [549, 202] width 48 height 18
type input "7.78"
click at [566, 201] on input "7.78" at bounding box center [549, 202] width 48 height 18
type input "2.93"
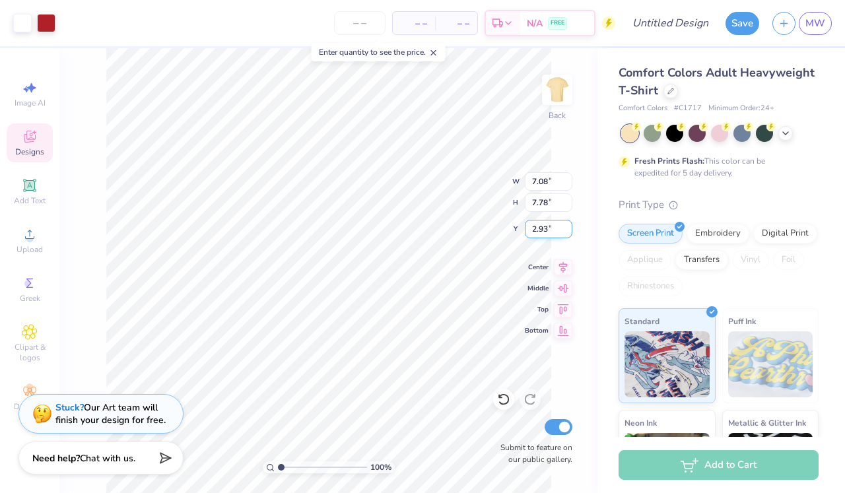
type input "7.24"
type input "3.12"
click at [567, 224] on input "3.12" at bounding box center [549, 229] width 48 height 18
type input "10.36"
type input "11.14"
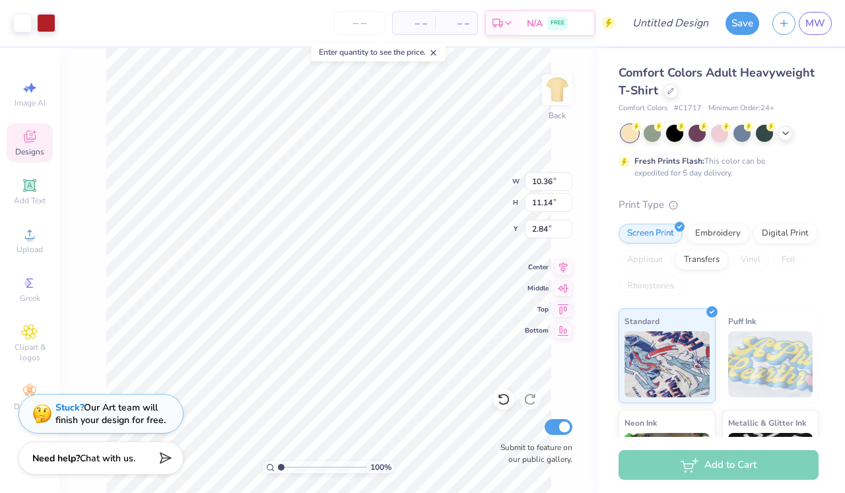
type input "3.00"
click at [37, 340] on div "Clipart & logos" at bounding box center [30, 343] width 46 height 49
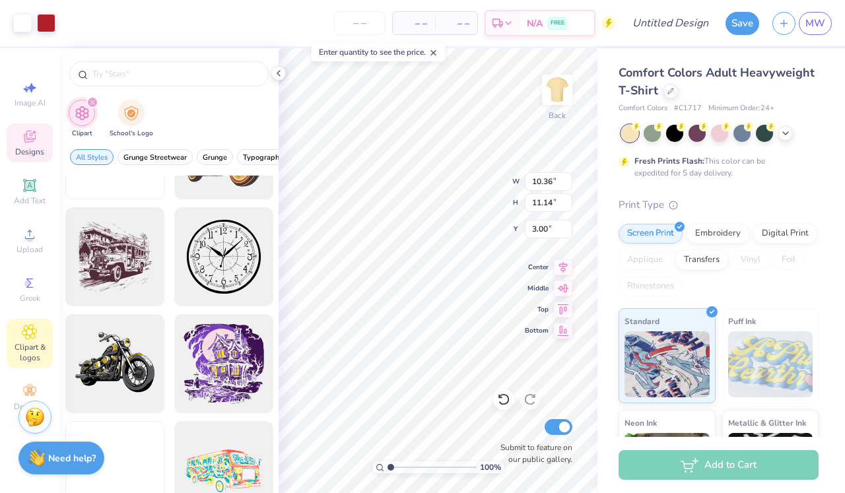
scroll to position [620, 0]
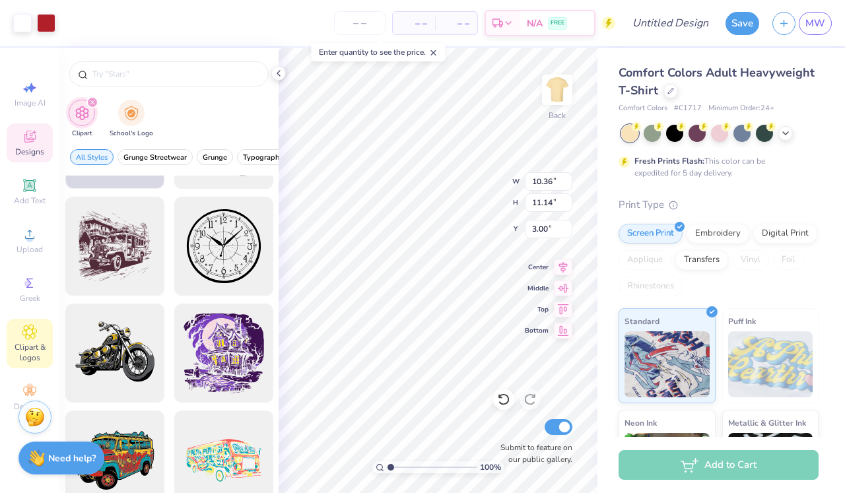
click at [276, 81] on div at bounding box center [168, 70] width 219 height 45
click at [276, 73] on icon at bounding box center [278, 73] width 11 height 11
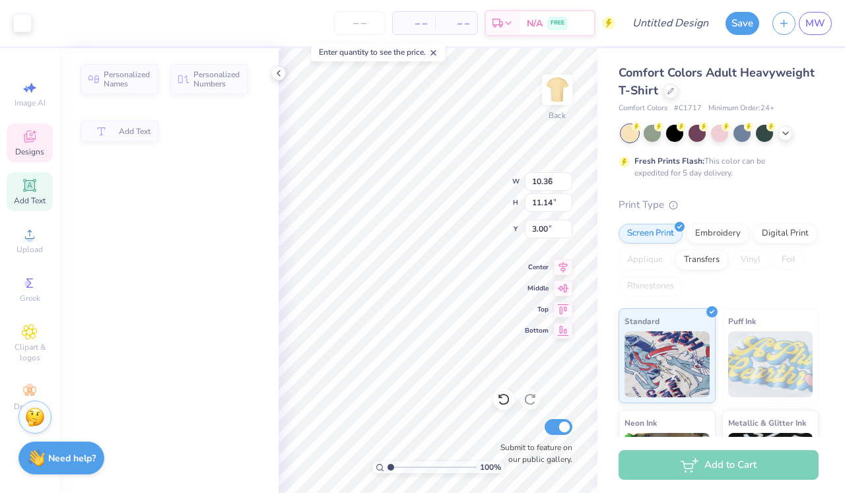
type input "3.28"
type input "11.00"
type input "3.14"
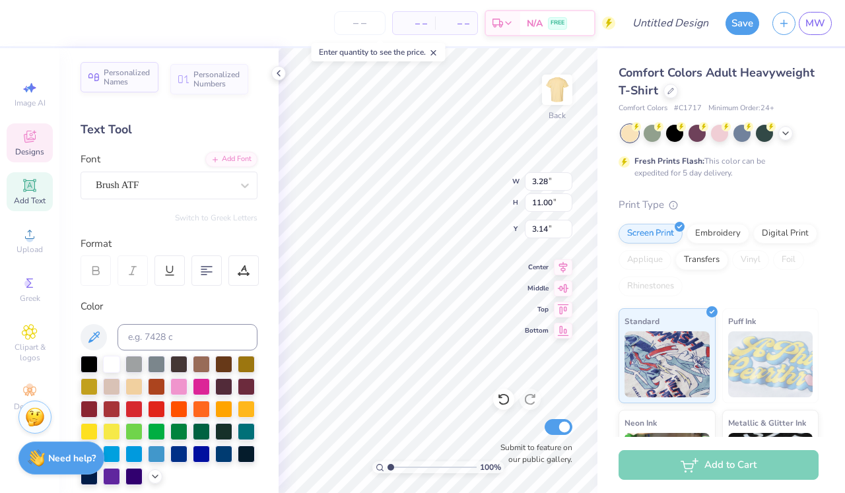
click at [137, 72] on span "Personalized Names" at bounding box center [127, 77] width 47 height 18
type input "12.43"
type input "2.00"
type input "11.50"
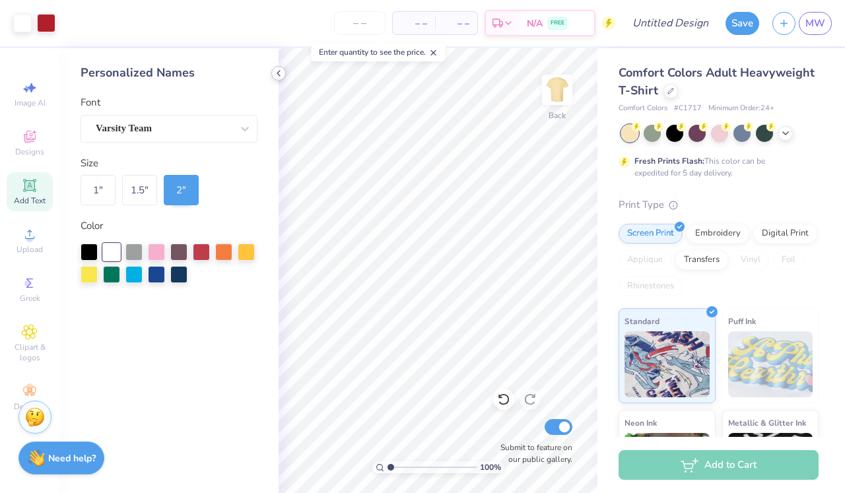
click at [276, 72] on icon at bounding box center [278, 73] width 11 height 11
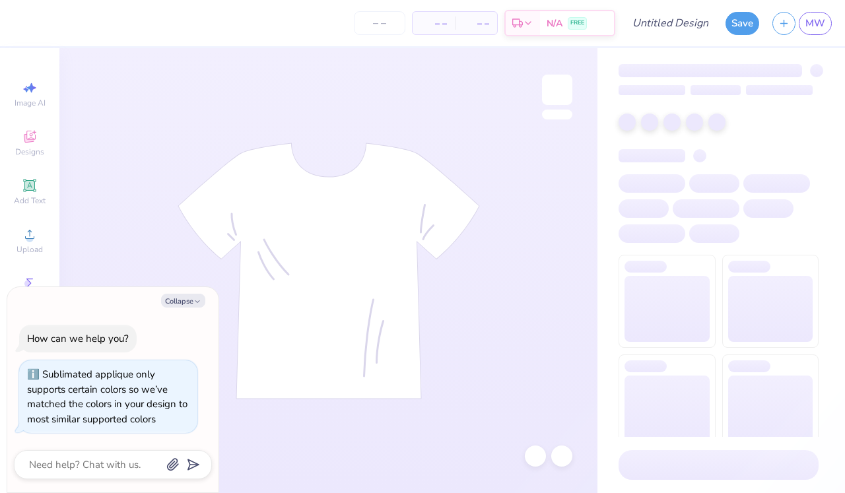
type textarea "x"
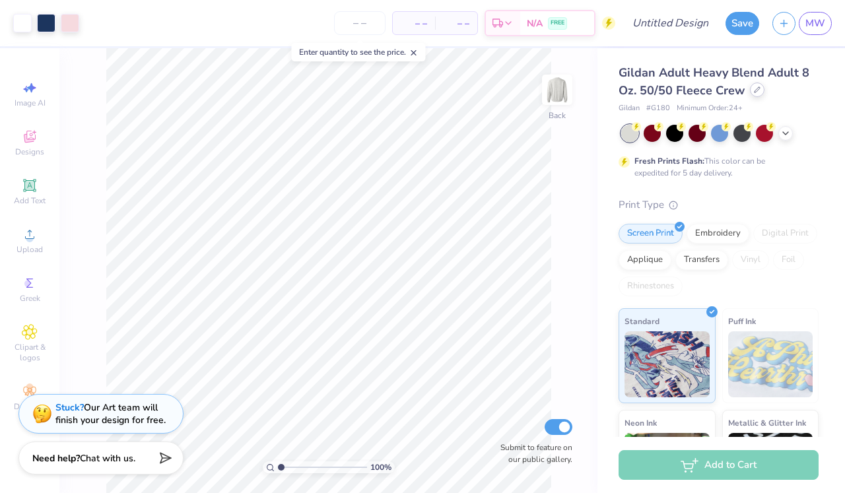
click at [750, 94] on div at bounding box center [757, 89] width 15 height 15
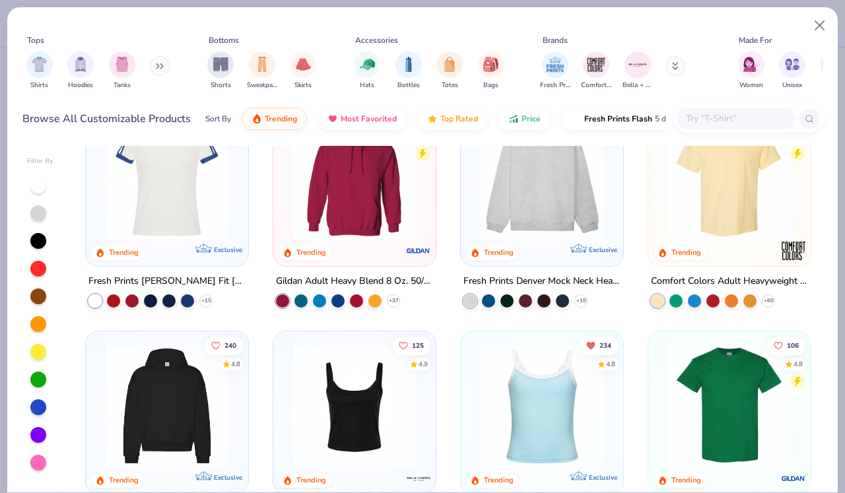
scroll to position [50, 0]
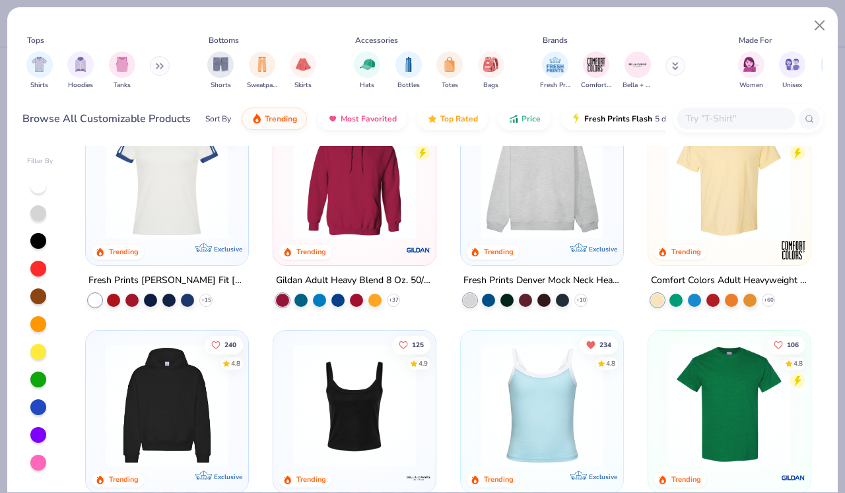
click at [522, 220] on img at bounding box center [542, 177] width 136 height 123
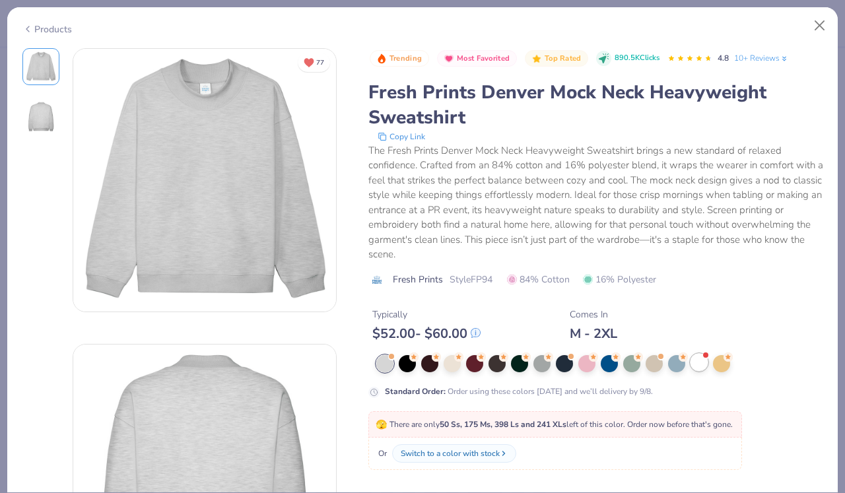
click at [707, 363] on div at bounding box center [698, 362] width 17 height 17
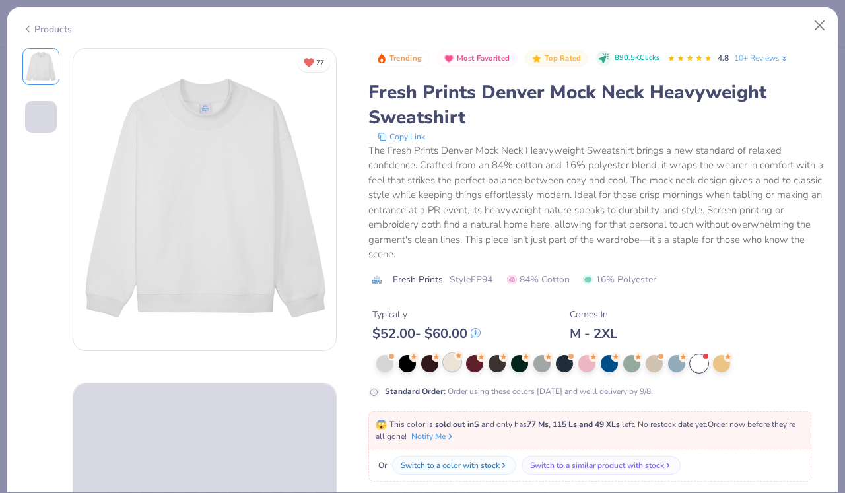
click at [443, 362] on div at bounding box center [451, 362] width 17 height 17
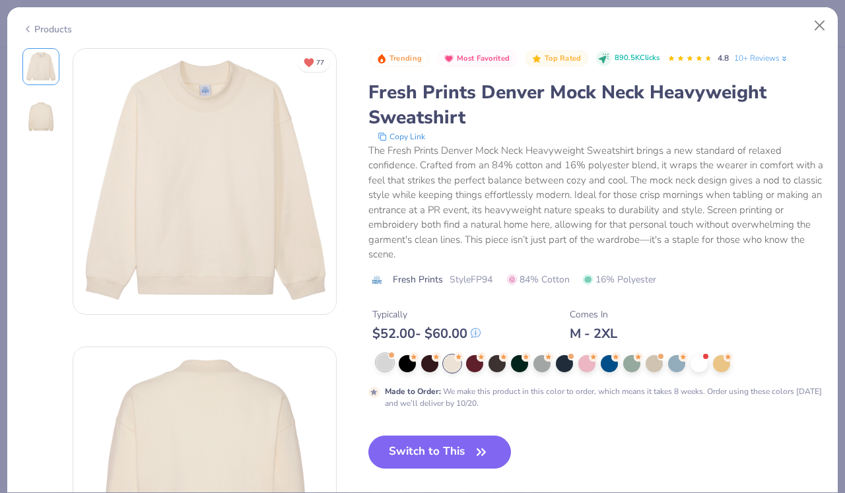
click at [393, 362] on div at bounding box center [384, 362] width 17 height 17
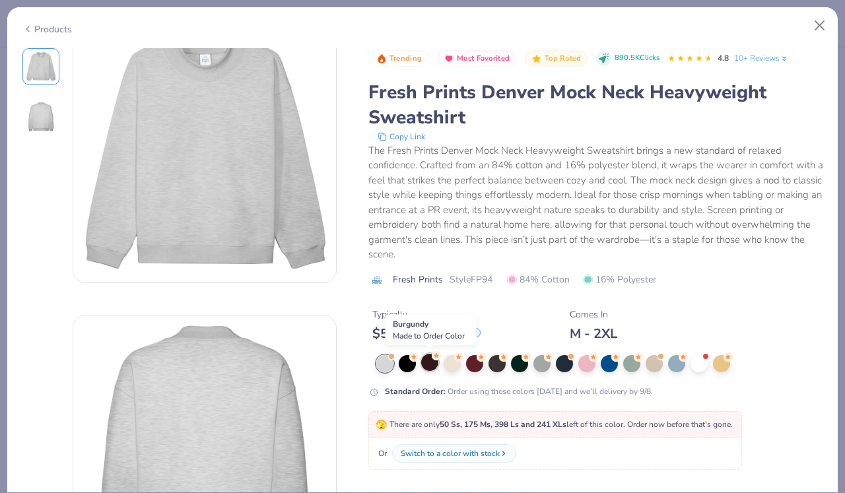
scroll to position [30, 0]
click at [816, 28] on button "Close" at bounding box center [819, 25] width 25 height 25
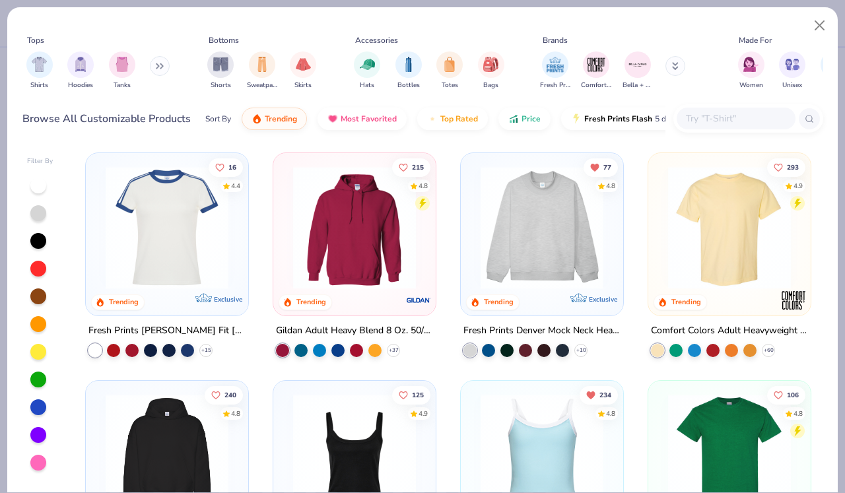
click at [698, 121] on input "text" at bounding box center [735, 118] width 102 height 15
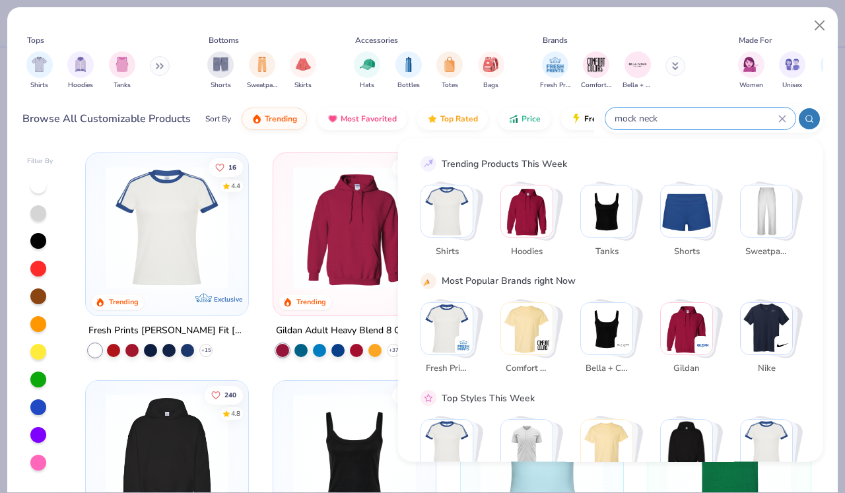
type input "mock neck"
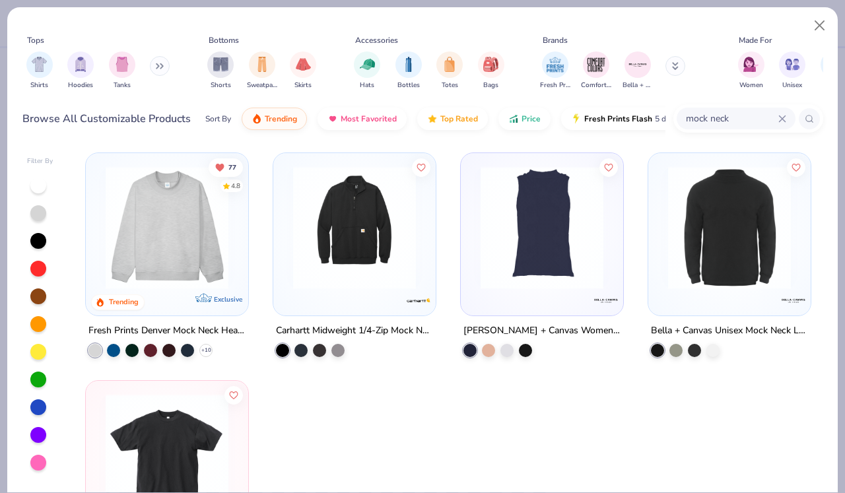
click at [158, 249] on img at bounding box center [167, 227] width 136 height 123
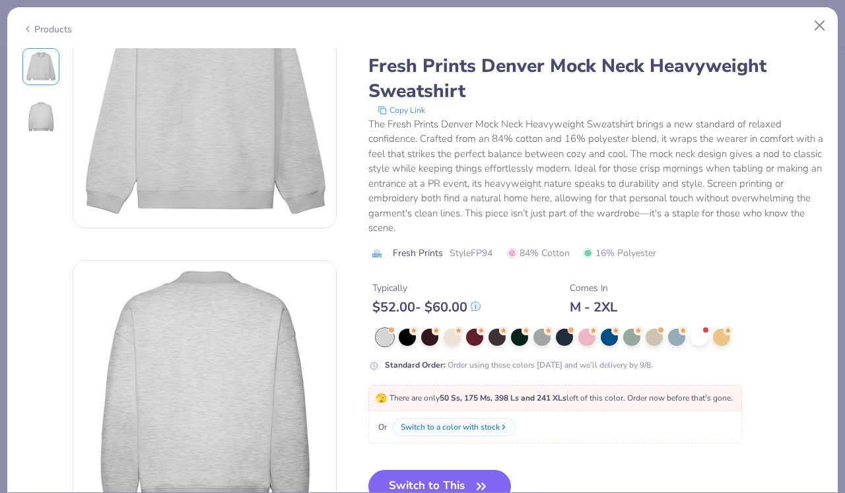
scroll to position [85, 0]
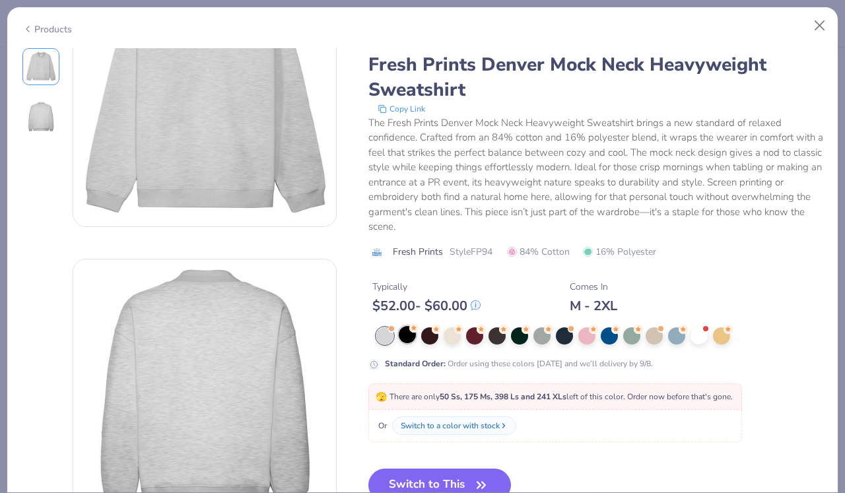
click at [410, 339] on div at bounding box center [407, 334] width 17 height 17
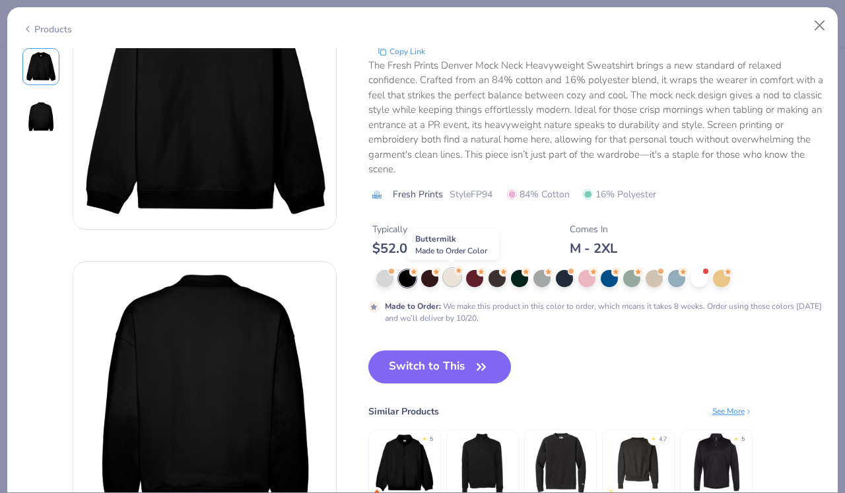
click at [450, 274] on div at bounding box center [451, 277] width 17 height 17
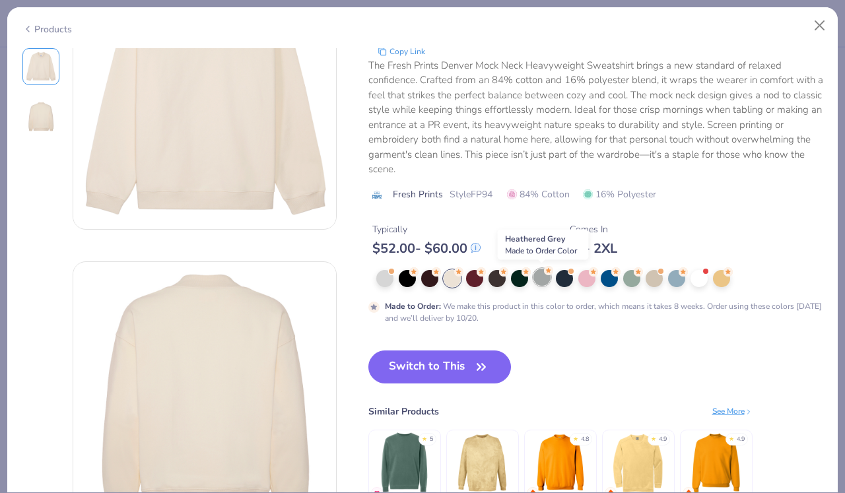
click at [546, 276] on div at bounding box center [541, 277] width 17 height 17
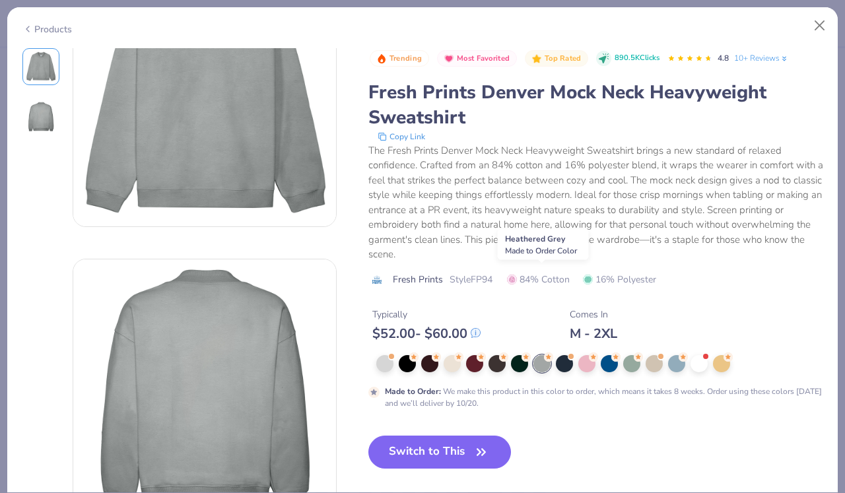
scroll to position [126, 0]
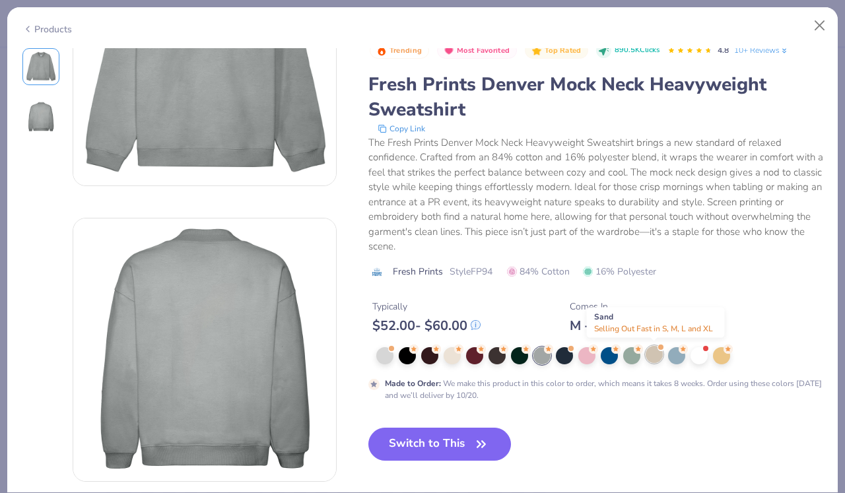
click at [657, 355] on div at bounding box center [653, 354] width 17 height 17
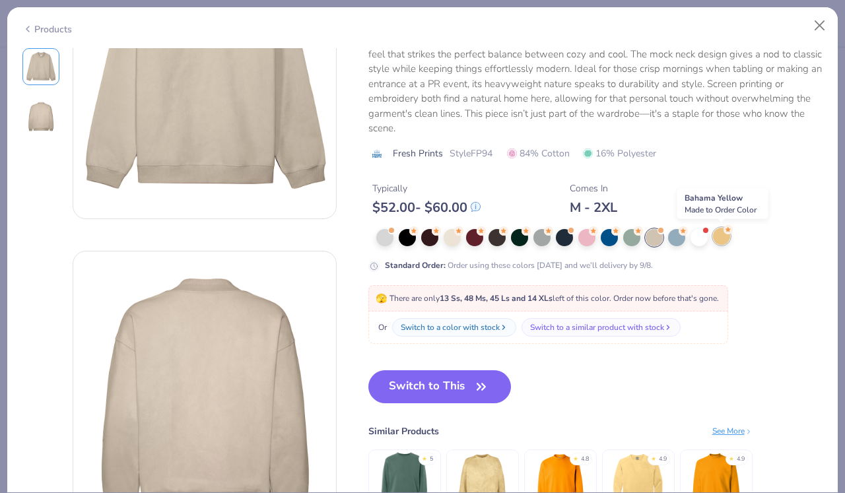
click at [715, 234] on div at bounding box center [721, 236] width 17 height 17
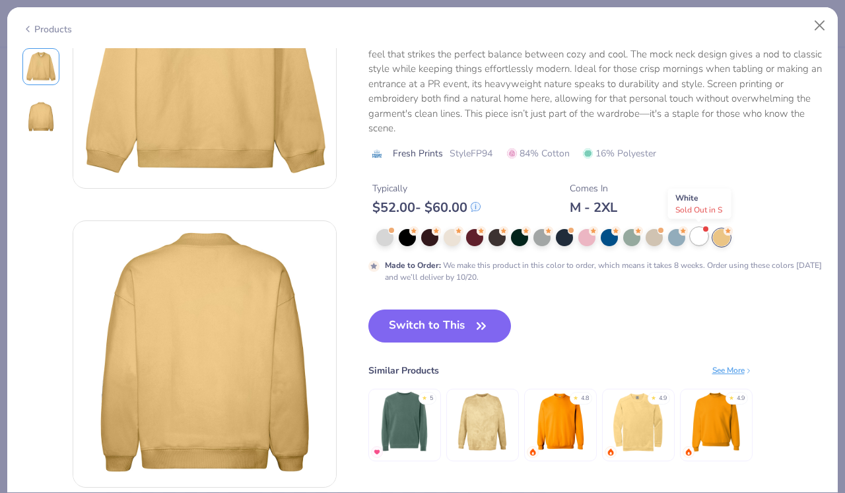
click at [702, 240] on div at bounding box center [698, 236] width 17 height 17
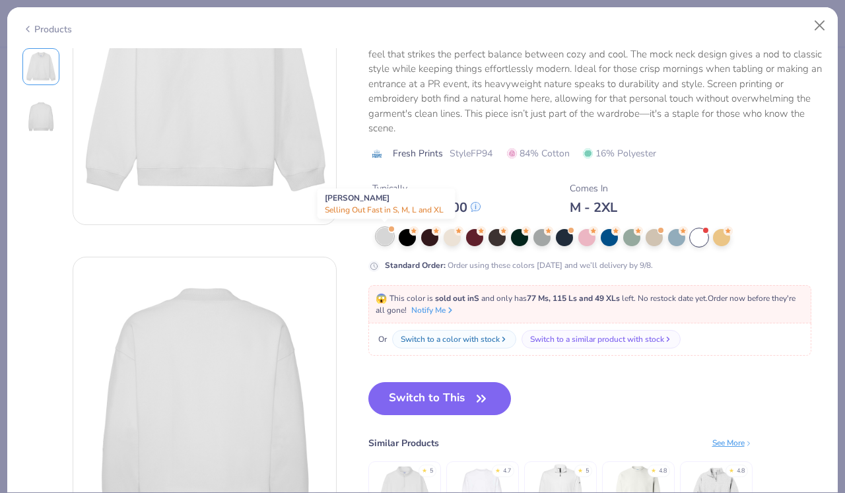
click at [390, 240] on div at bounding box center [384, 236] width 17 height 17
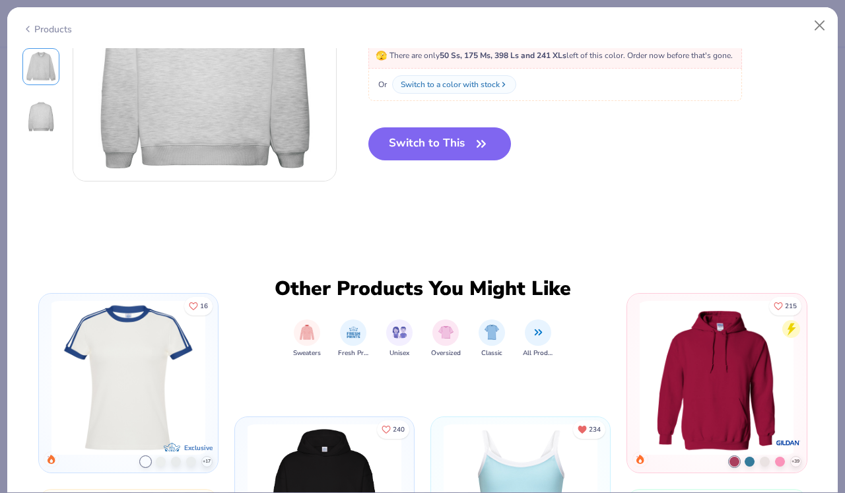
scroll to position [426, 0]
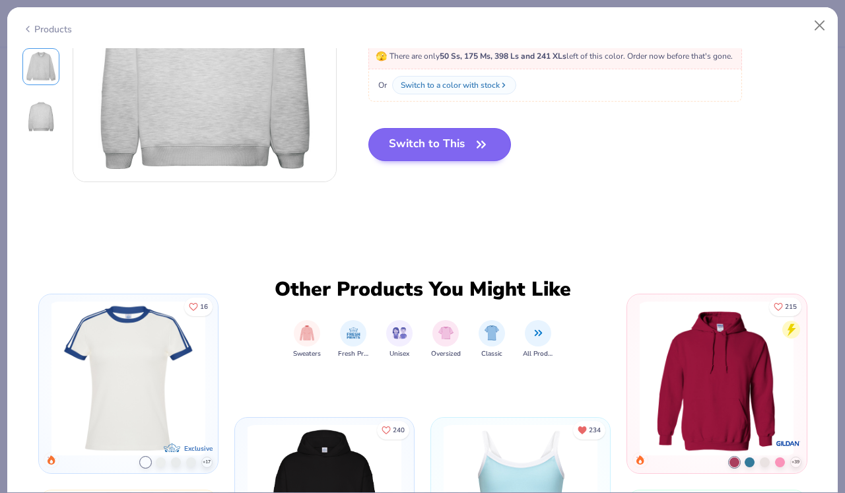
click at [428, 151] on button "Switch to This" at bounding box center [439, 144] width 143 height 33
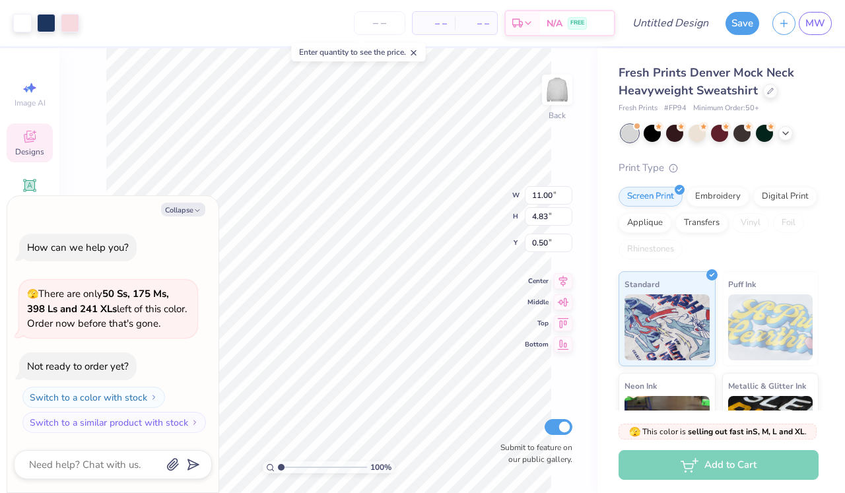
type textarea "x"
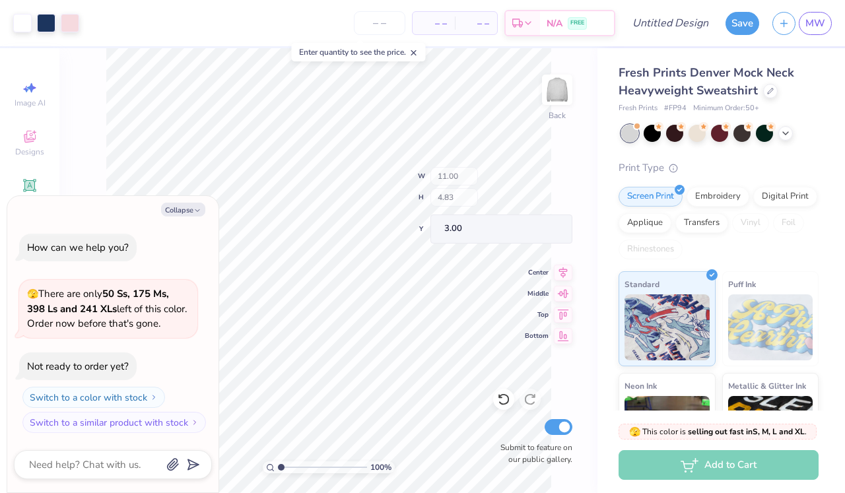
type input "3.00"
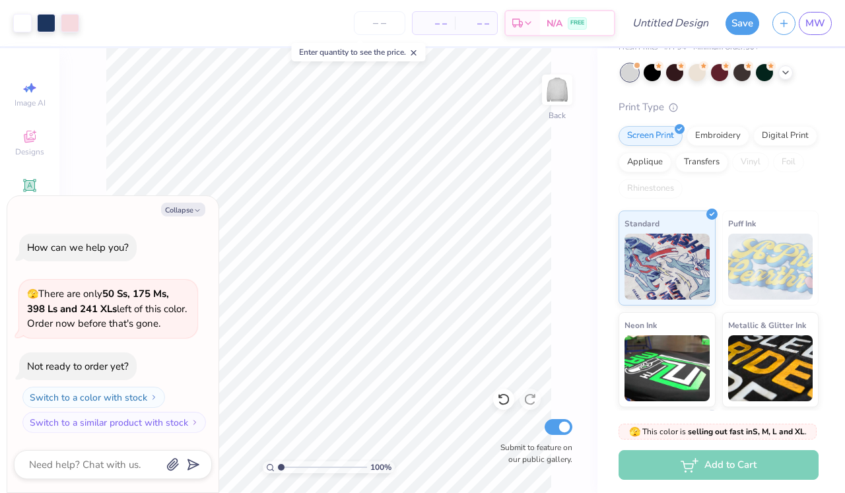
scroll to position [41, 0]
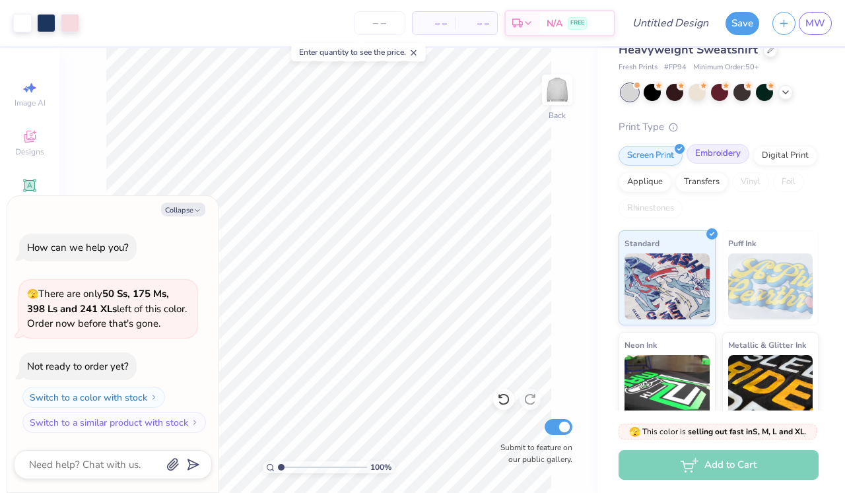
click at [736, 155] on div "Embroidery" at bounding box center [717, 154] width 63 height 20
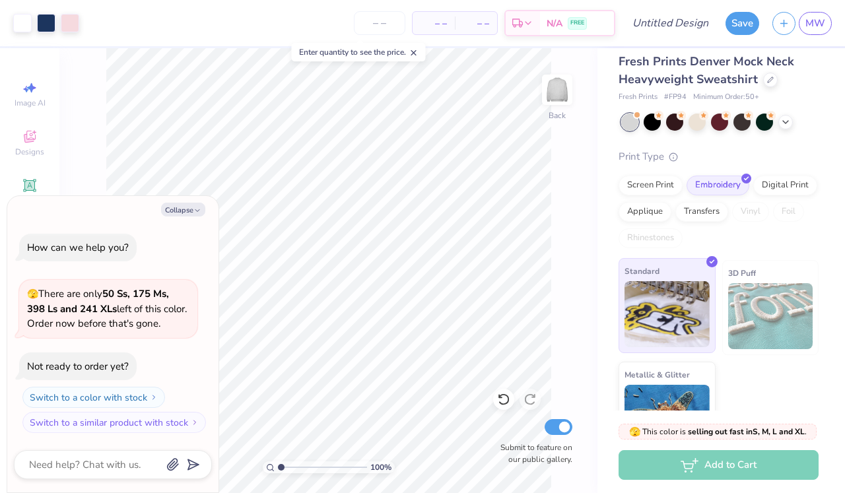
scroll to position [2, 0]
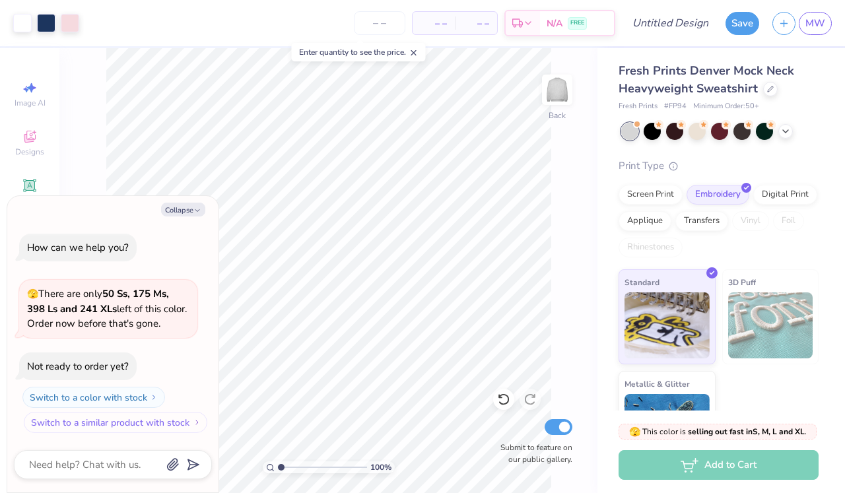
click at [150, 424] on button "Switch to a similar product with stock" at bounding box center [115, 422] width 183 height 21
type textarea "x"
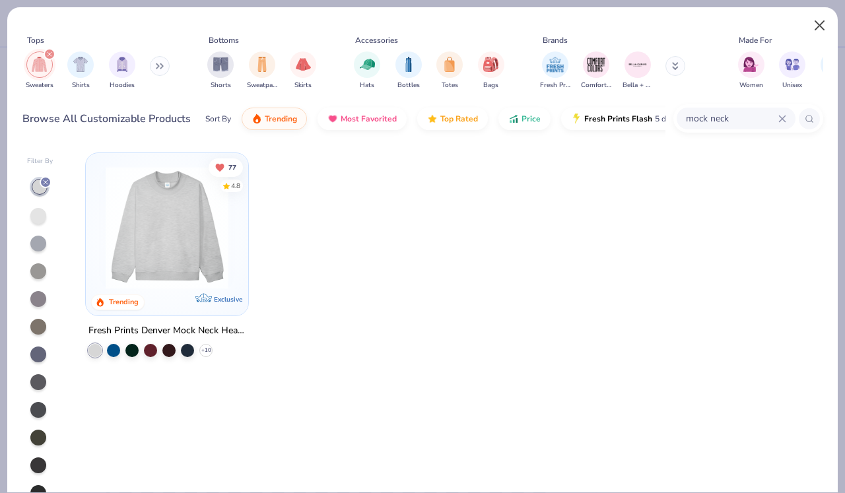
click at [823, 24] on button "Close" at bounding box center [819, 25] width 25 height 25
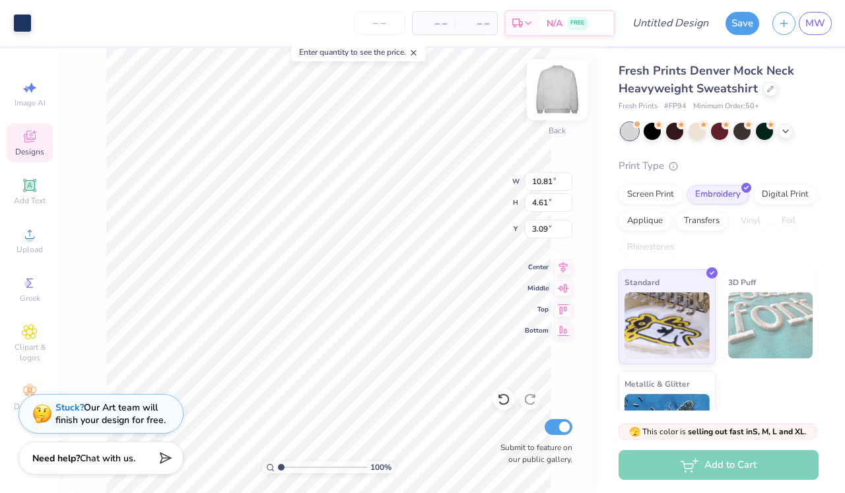
type input "3.00"
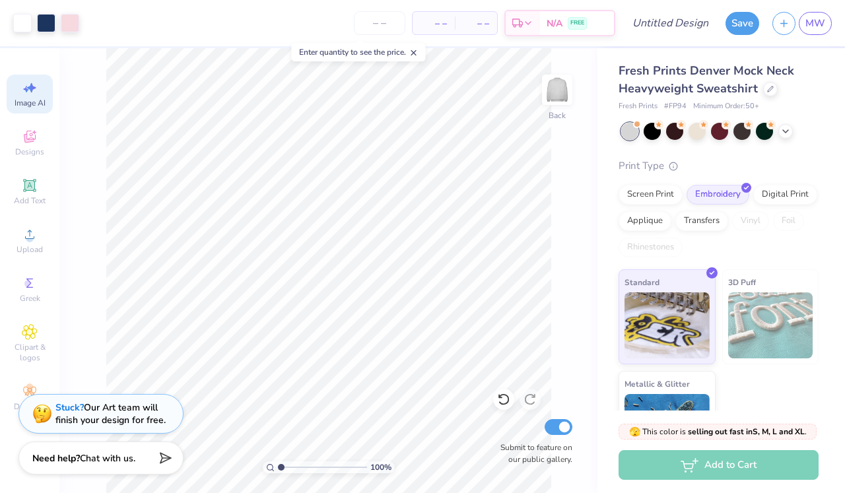
click at [36, 100] on span "Image AI" at bounding box center [30, 103] width 31 height 11
select select "4"
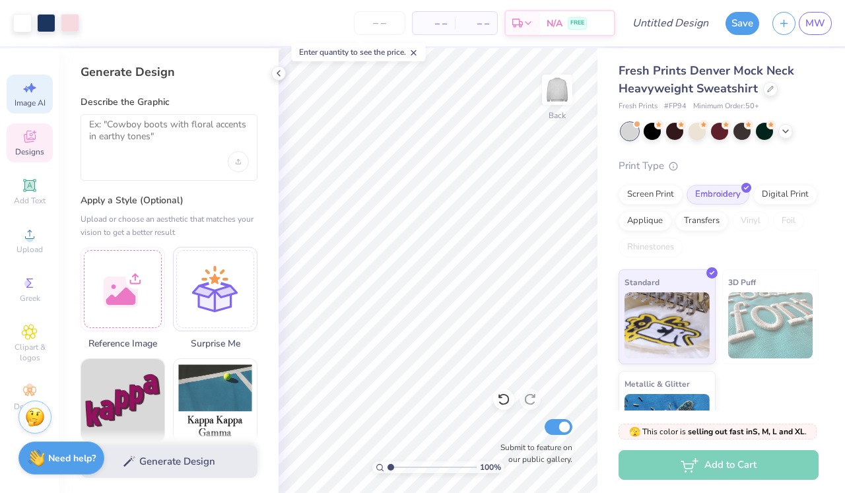
click at [32, 154] on span "Designs" at bounding box center [29, 151] width 29 height 11
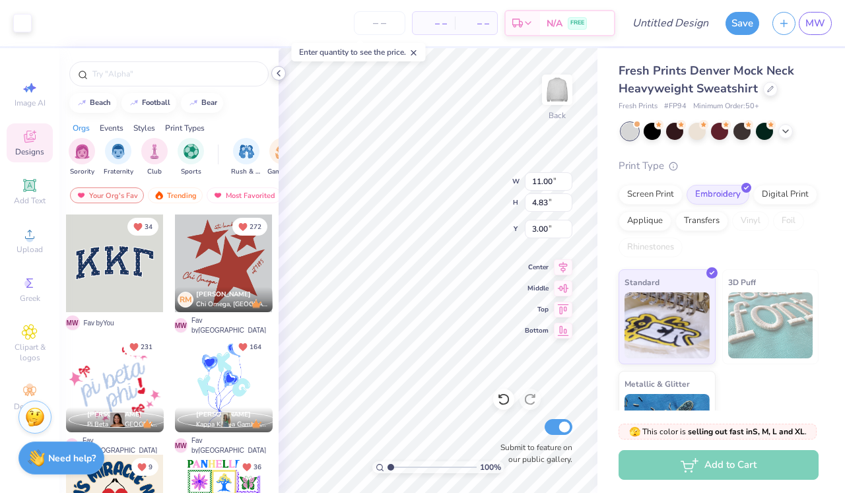
click at [276, 69] on icon at bounding box center [278, 73] width 11 height 11
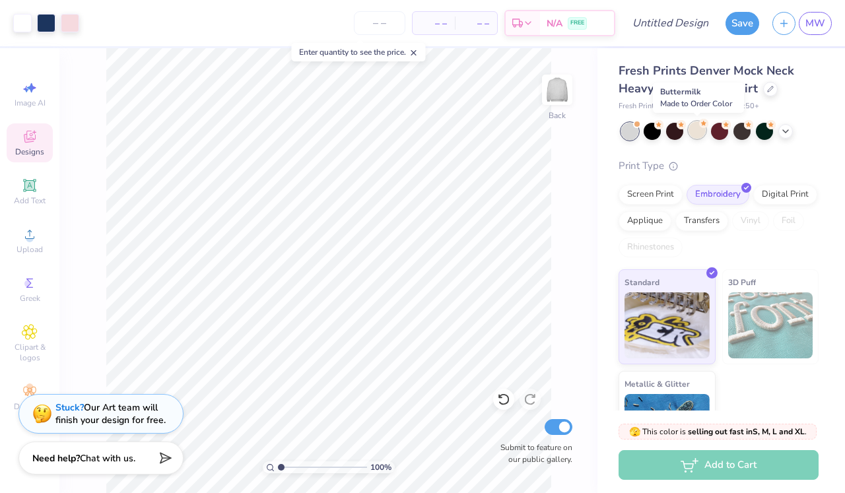
click at [698, 125] on div at bounding box center [696, 129] width 17 height 17
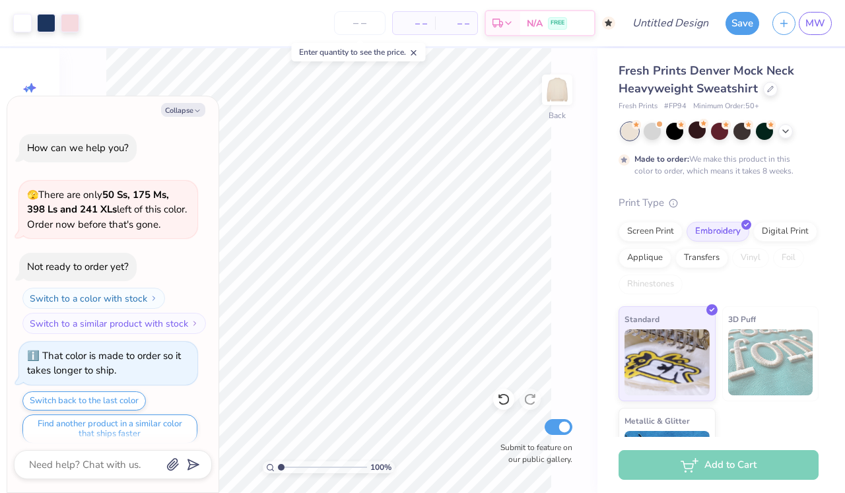
scroll to position [8, 0]
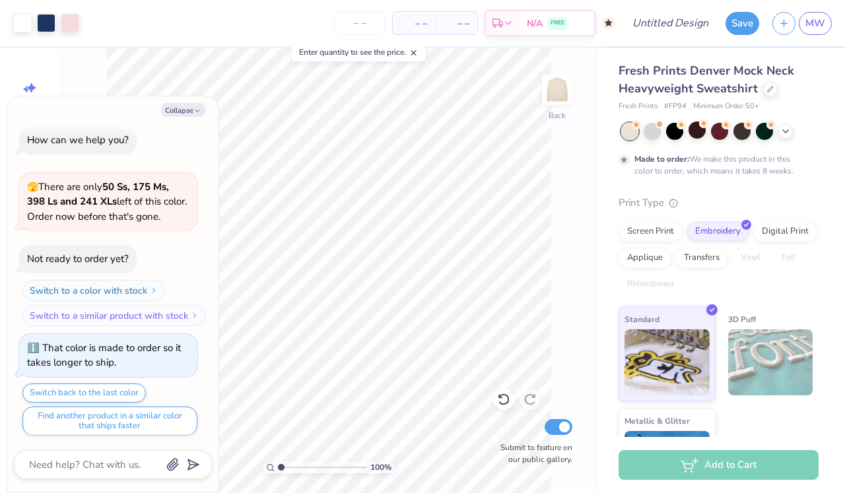
click at [632, 120] on icon at bounding box center [635, 124] width 9 height 9
click at [628, 127] on div at bounding box center [629, 131] width 17 height 17
click at [656, 127] on div at bounding box center [651, 129] width 17 height 17
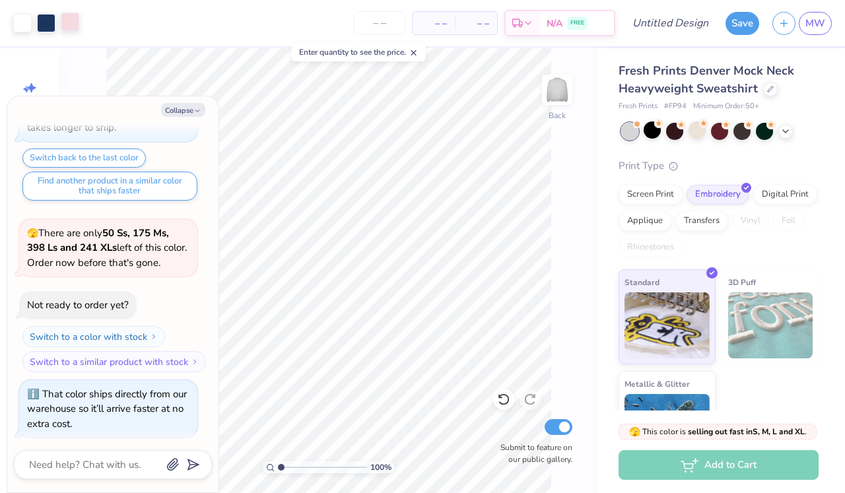
click at [66, 20] on div at bounding box center [70, 22] width 18 height 18
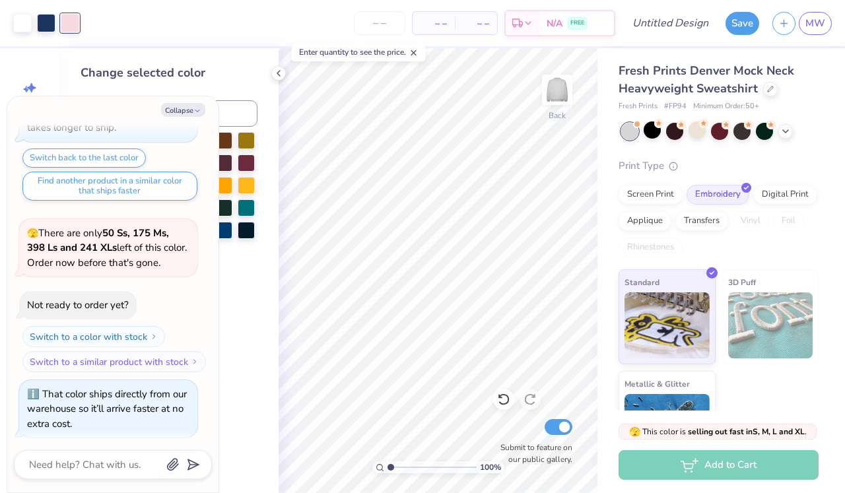
click at [72, 23] on div at bounding box center [70, 23] width 18 height 18
click at [38, 16] on div at bounding box center [46, 22] width 18 height 18
type textarea "x"
